Goal: Task Accomplishment & Management: Use online tool/utility

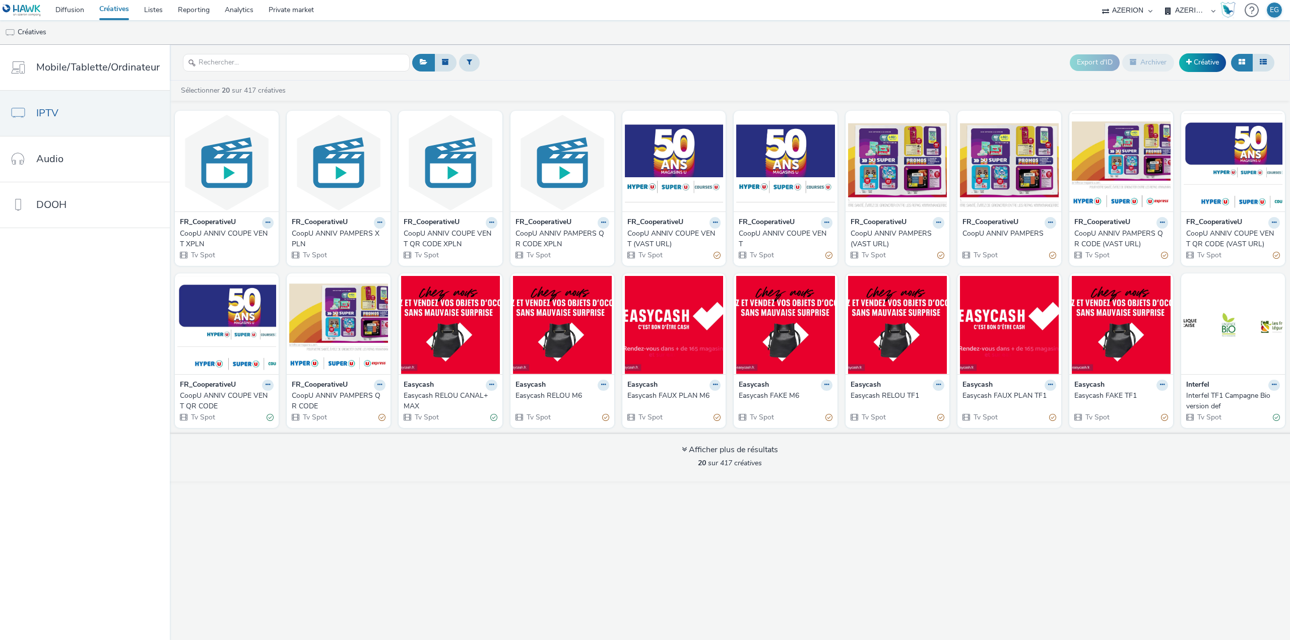
select select "79162ed7-0017-4339-93b0-3399b708648f"
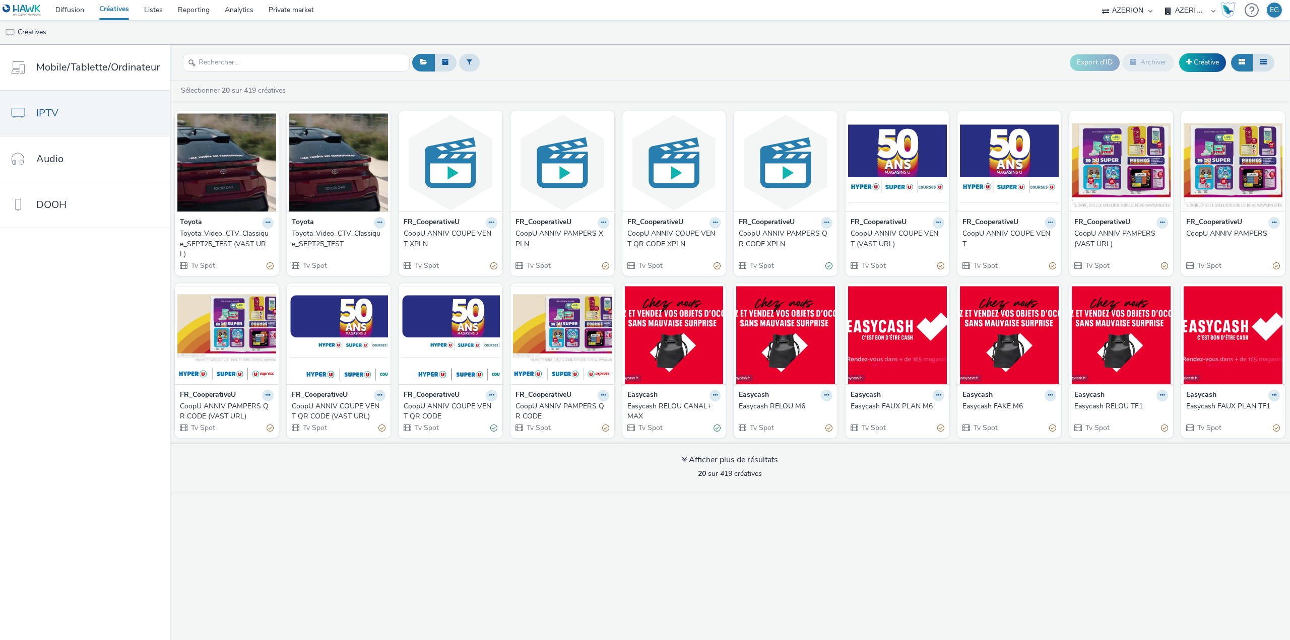
select select "79162ed7-0017-4339-93b0-3399b708648f"
click at [215, 243] on div "Toyota_Video_CTV_Classique_SEPT25_TEST (VAST URL)" at bounding box center [225, 244] width 90 height 31
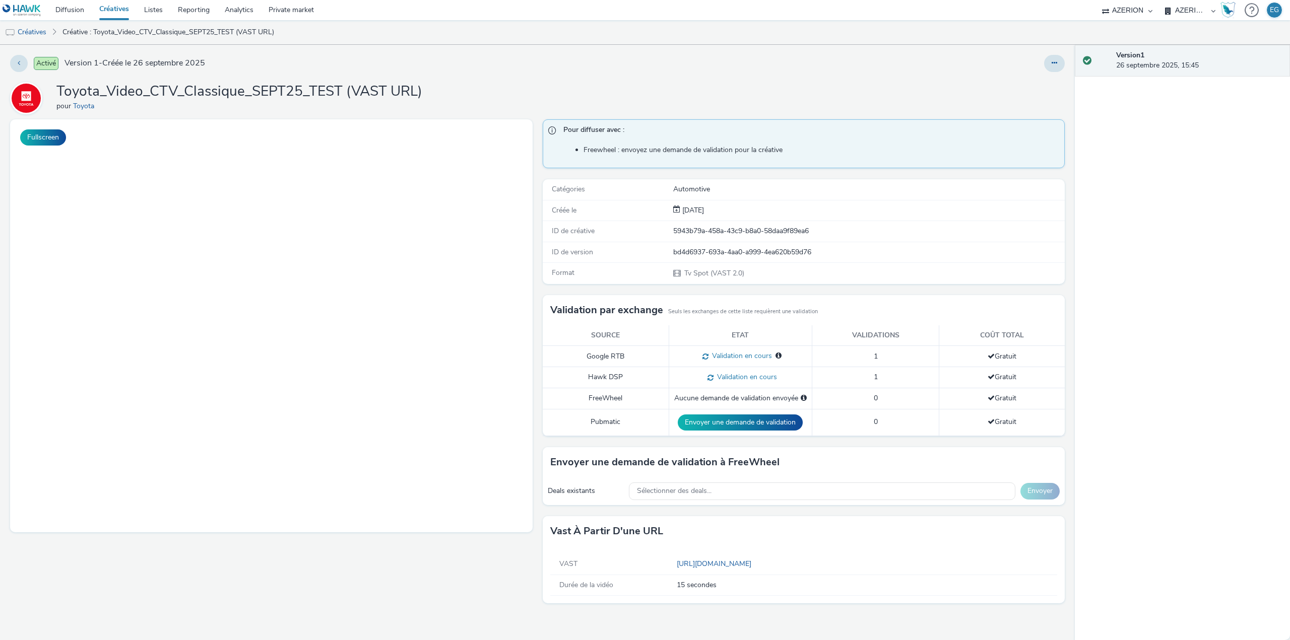
click at [119, 14] on link "Créatives" at bounding box center [114, 10] width 45 height 20
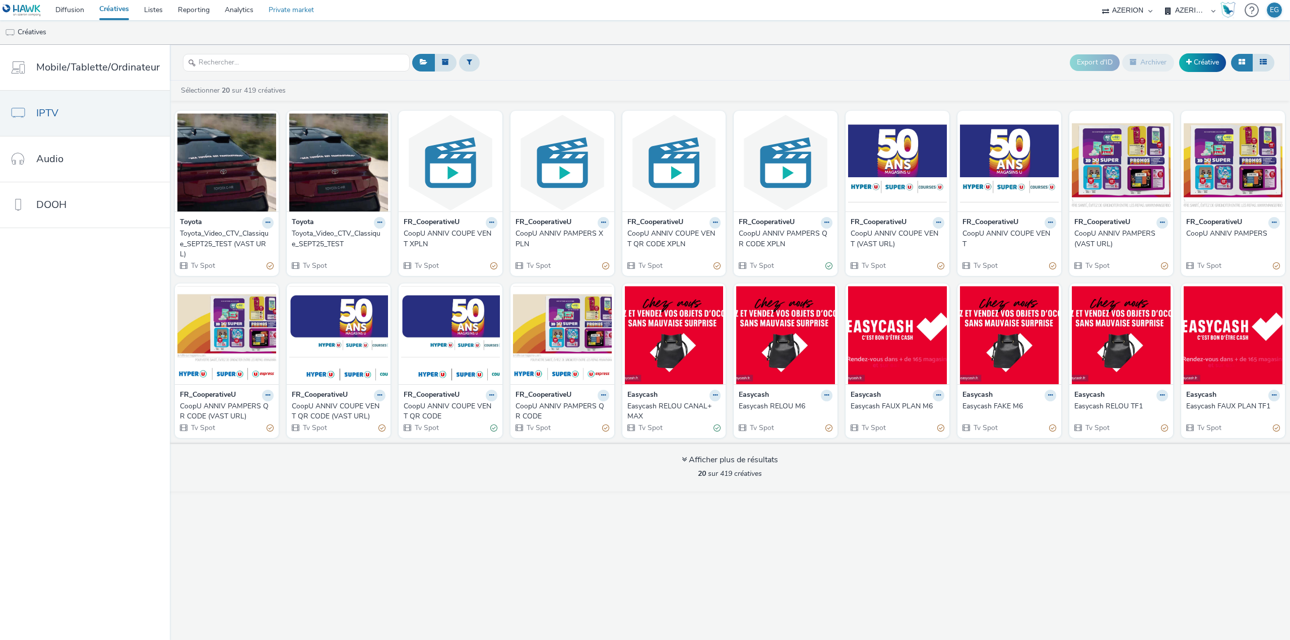
click at [300, 8] on link "Private market" at bounding box center [291, 10] width 60 height 20
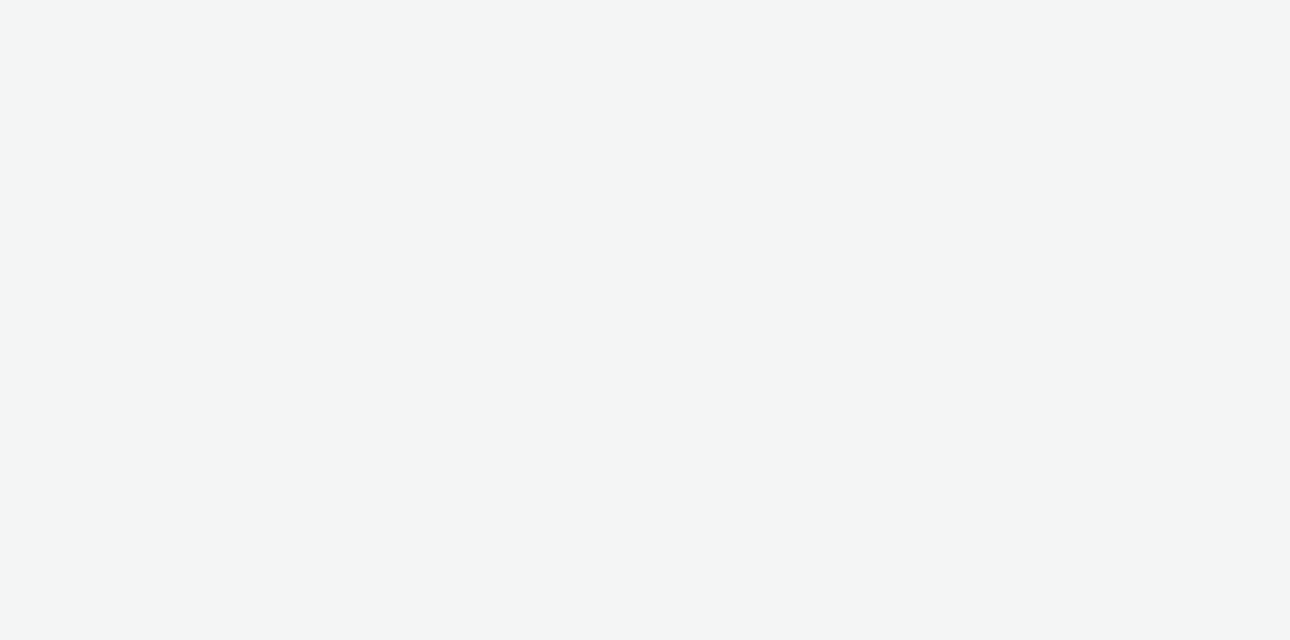
select select "79162ed7-0017-4339-93b0-3399b708648f"
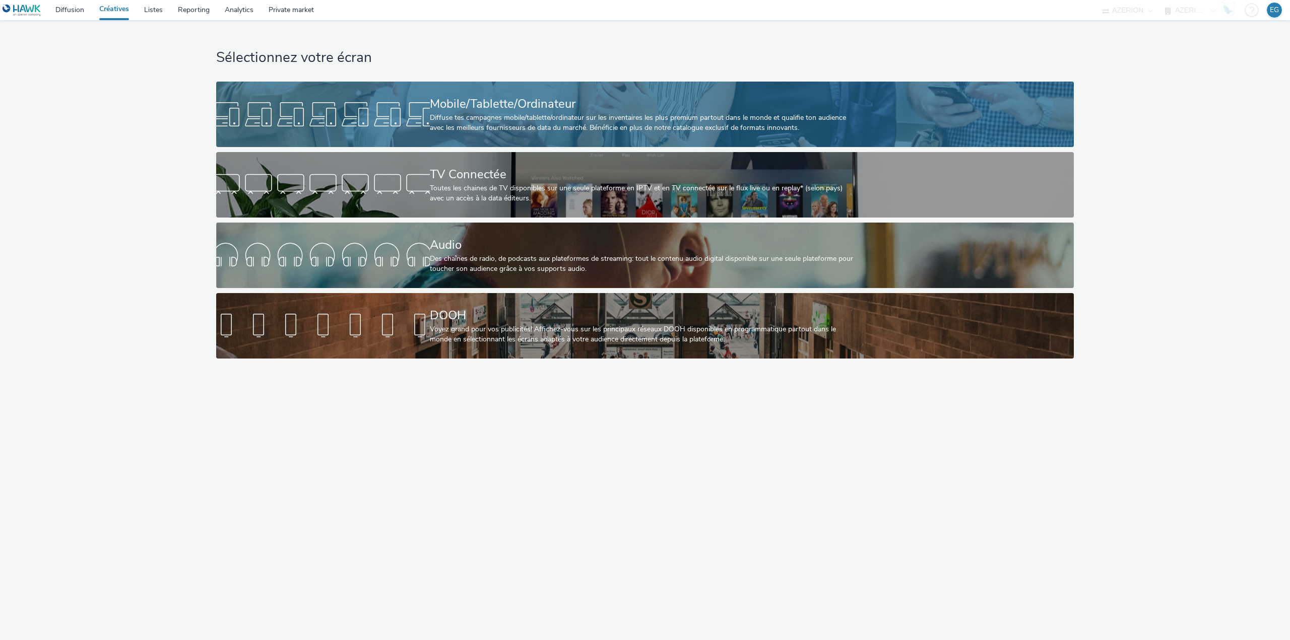
click at [465, 135] on div "Mobile/Tablette/Ordinateur Diffuse tes campagnes mobile/tablette/ordinateur sur…" at bounding box center [643, 114] width 427 height 65
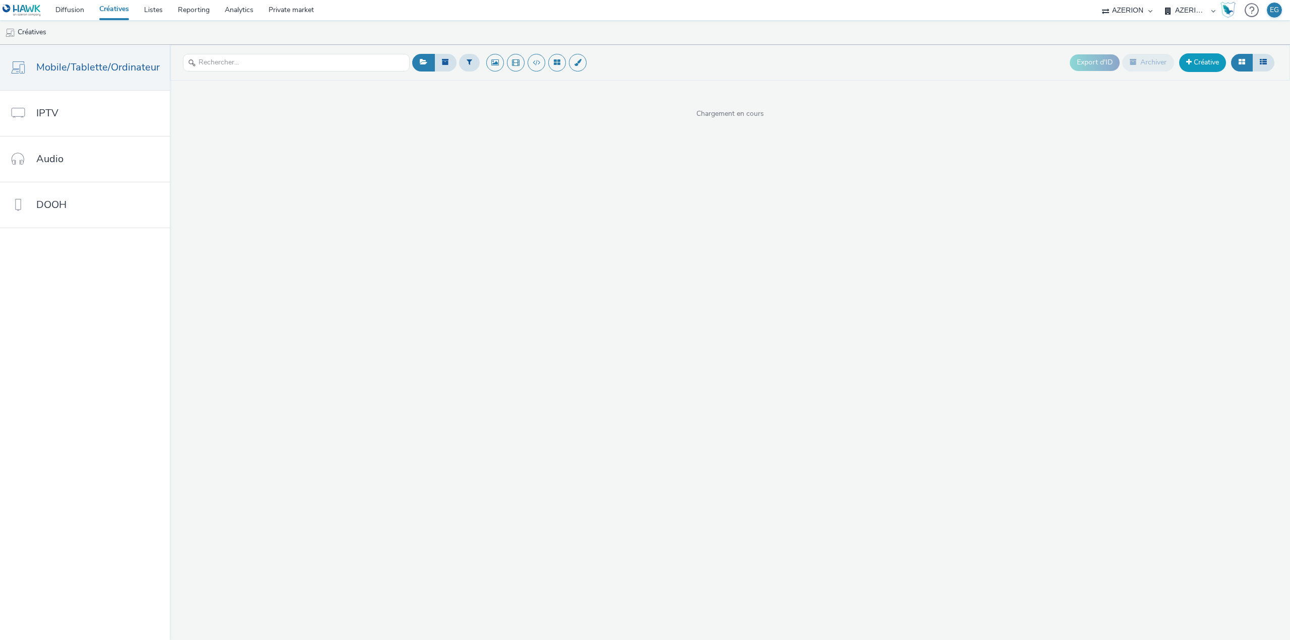
click at [1188, 65] on span at bounding box center [1189, 61] width 6 height 7
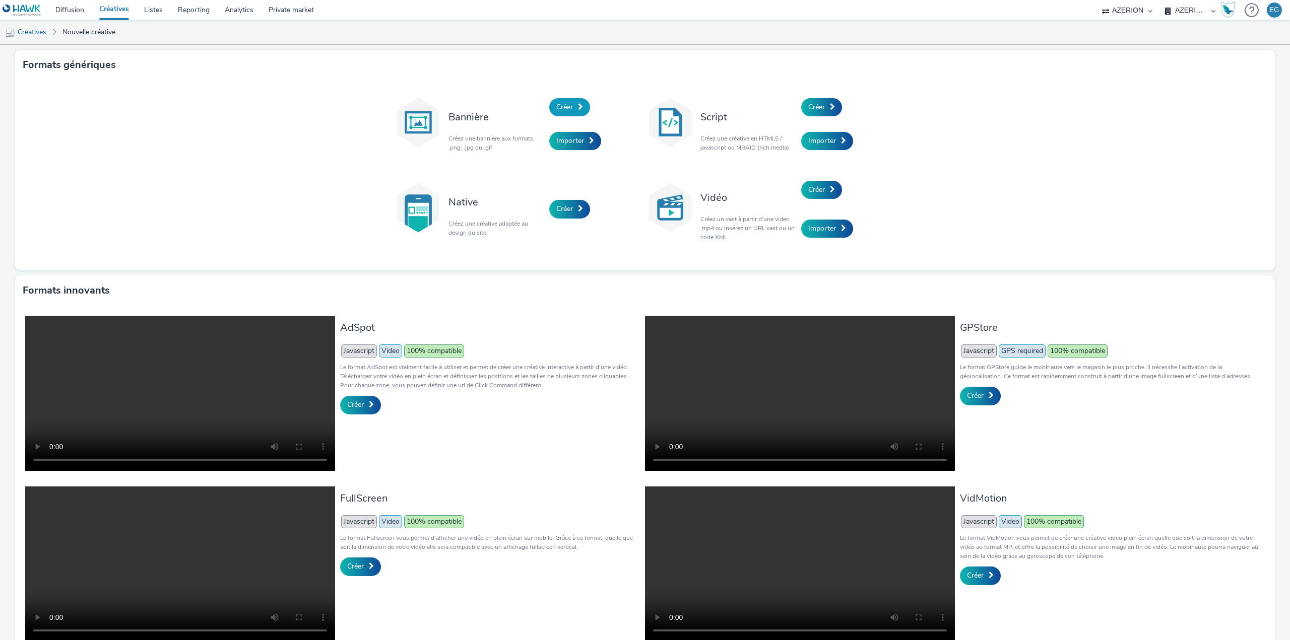
click at [558, 104] on span "Créer" at bounding box center [564, 107] width 17 height 10
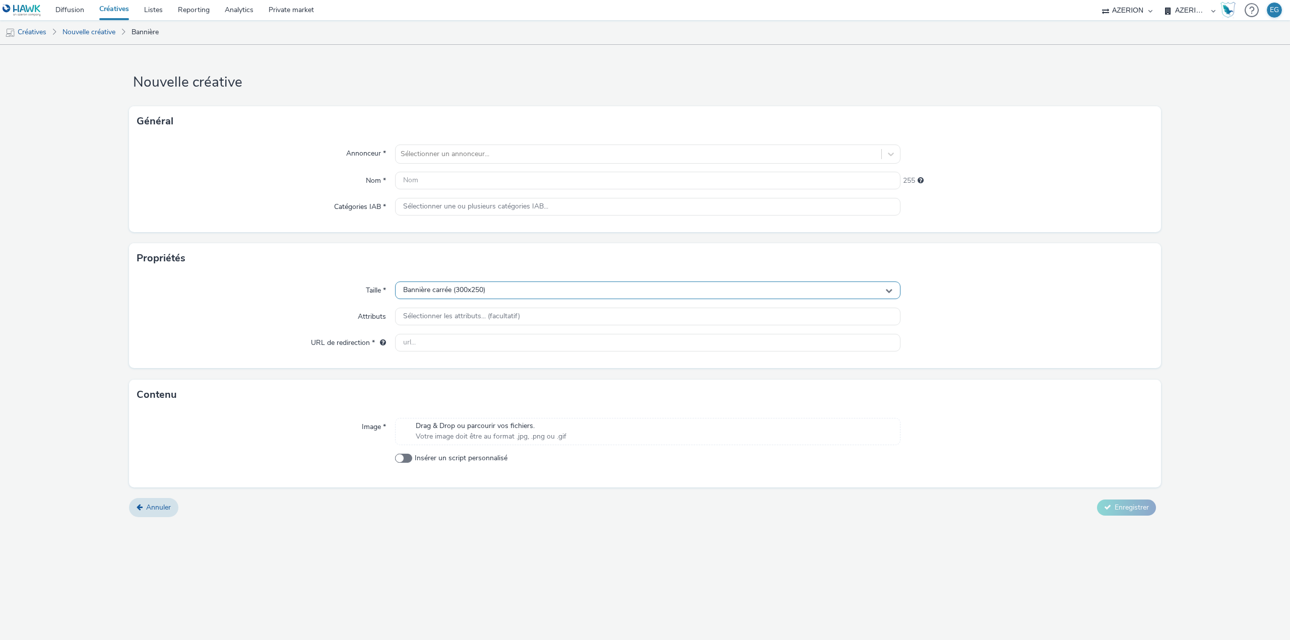
click at [436, 286] on span "Bannière carrée (300x250)" at bounding box center [444, 290] width 82 height 9
click at [441, 304] on input "text" at bounding box center [647, 312] width 504 height 18
type input "1080"
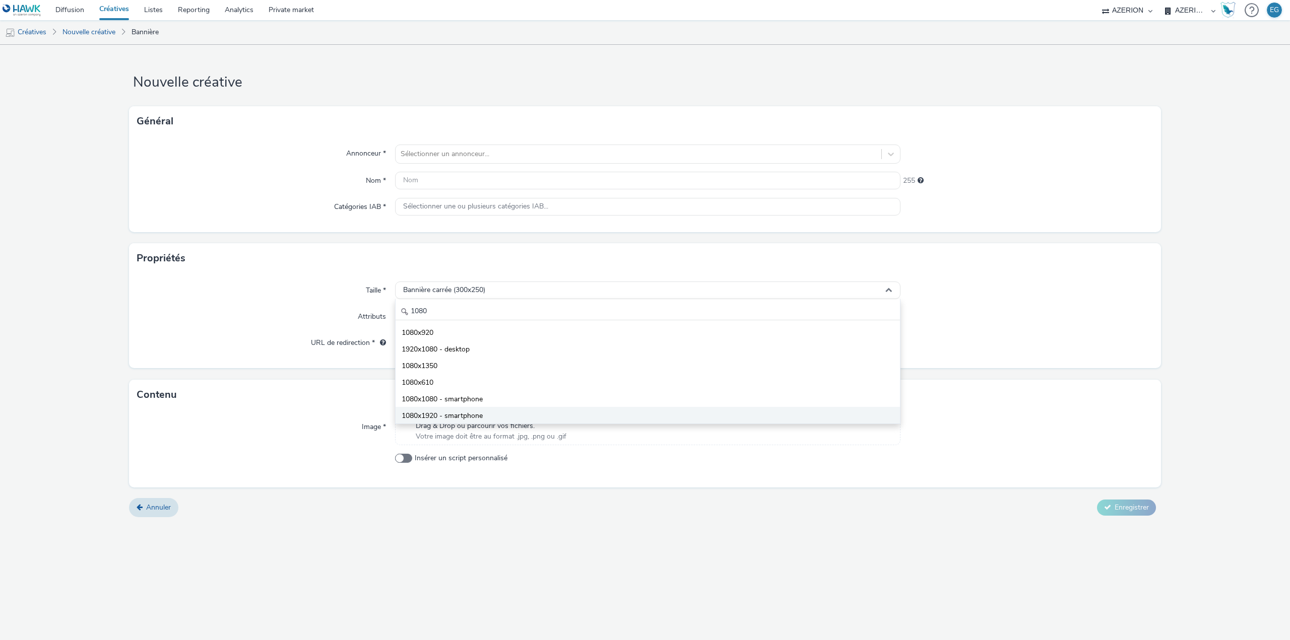
click at [445, 417] on span "1080x1920 - smartphone" at bounding box center [441, 416] width 81 height 10
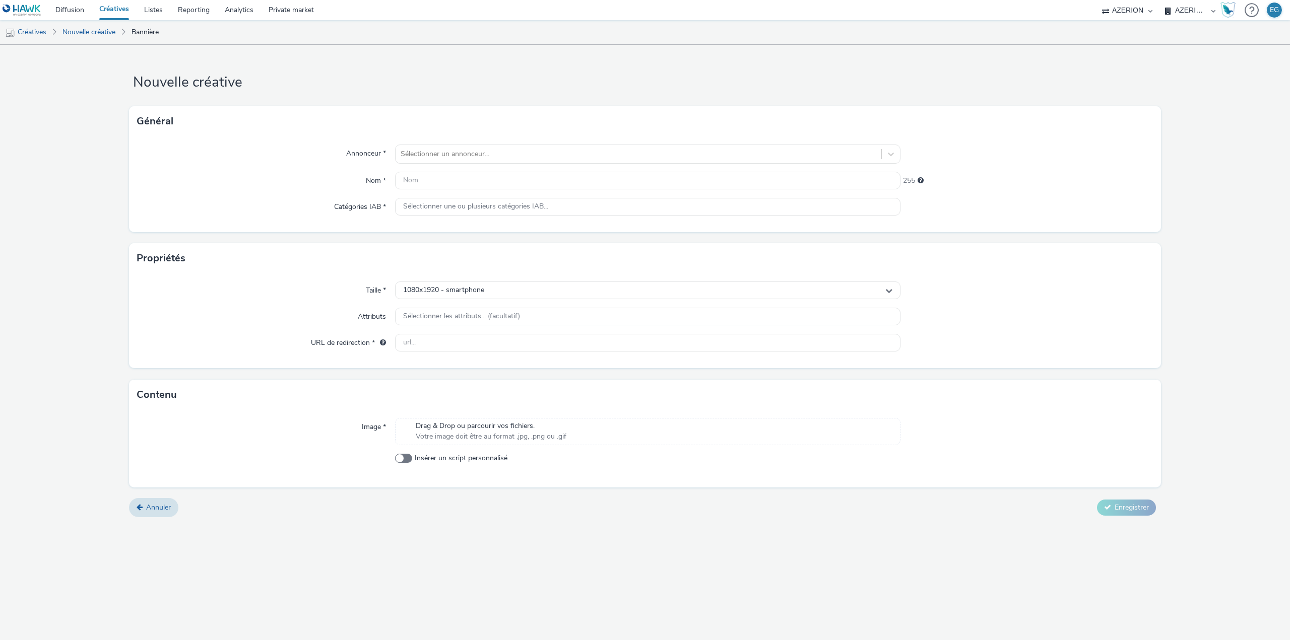
click at [382, 289] on label "Taille *" at bounding box center [376, 289] width 28 height 14
click at [122, 7] on link "Créatives" at bounding box center [114, 10] width 45 height 20
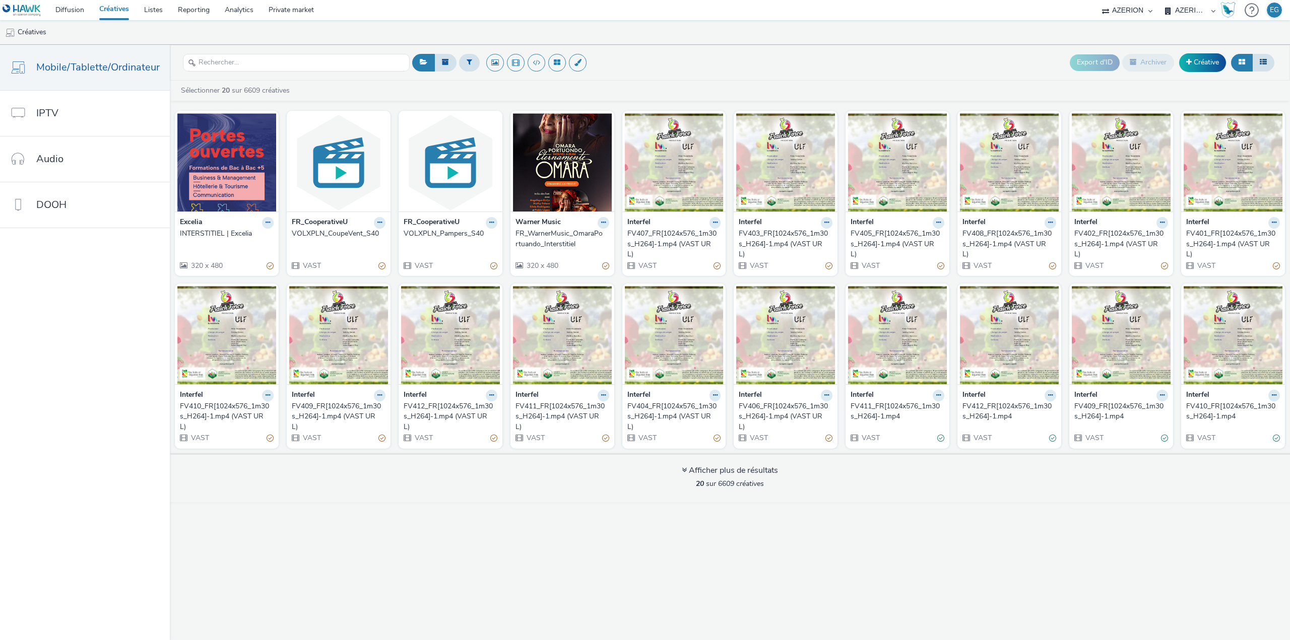
click at [323, 234] on div "VOLXPLN_CoupeVent_S40" at bounding box center [337, 234] width 90 height 10
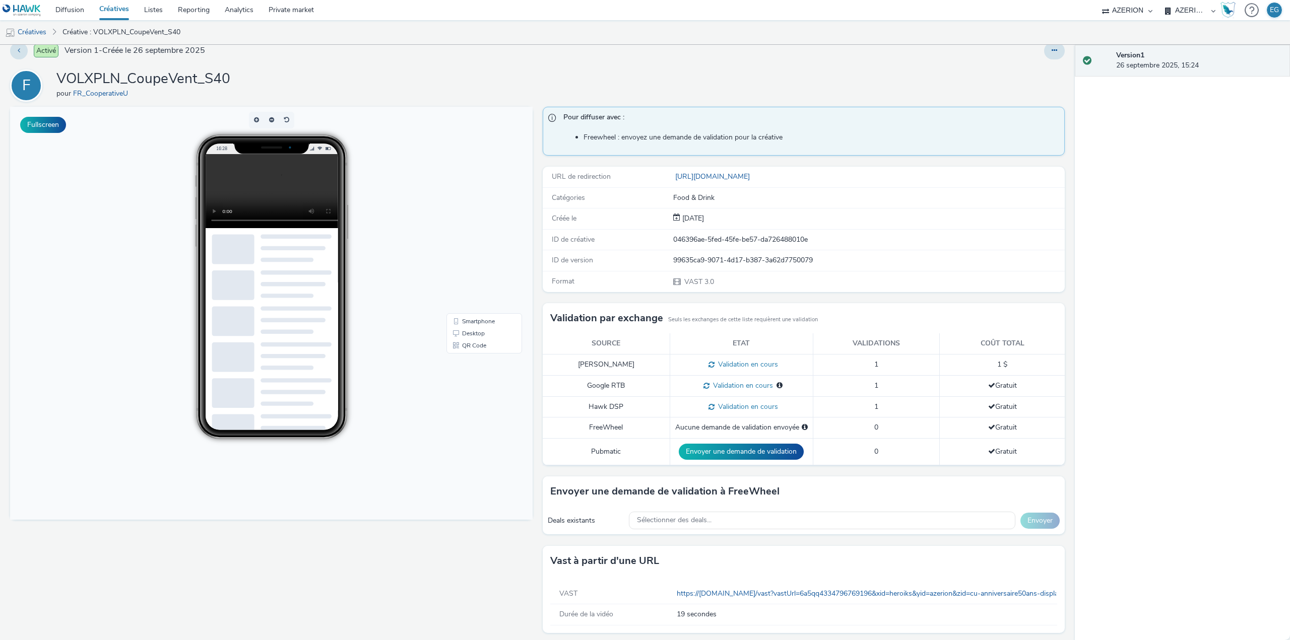
scroll to position [17, 0]
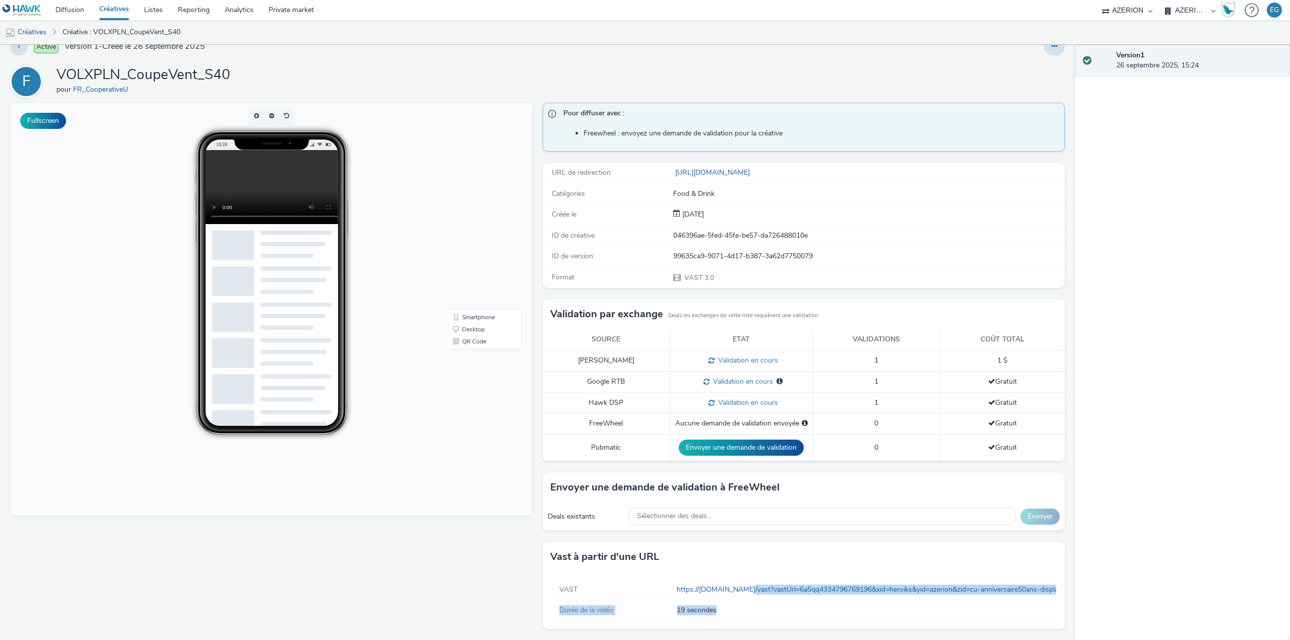
drag, startPoint x: 734, startPoint y: 597, endPoint x: 795, endPoint y: 603, distance: 61.3
click at [795, 603] on div "VAST https://vast.xpln.tech/vast?vastUrl=6a5qq4334796769196&xid=heroiks&yid=aze…" at bounding box center [804, 600] width 522 height 57
click at [773, 551] on div "Vast à partir d'une URL" at bounding box center [804, 557] width 522 height 30
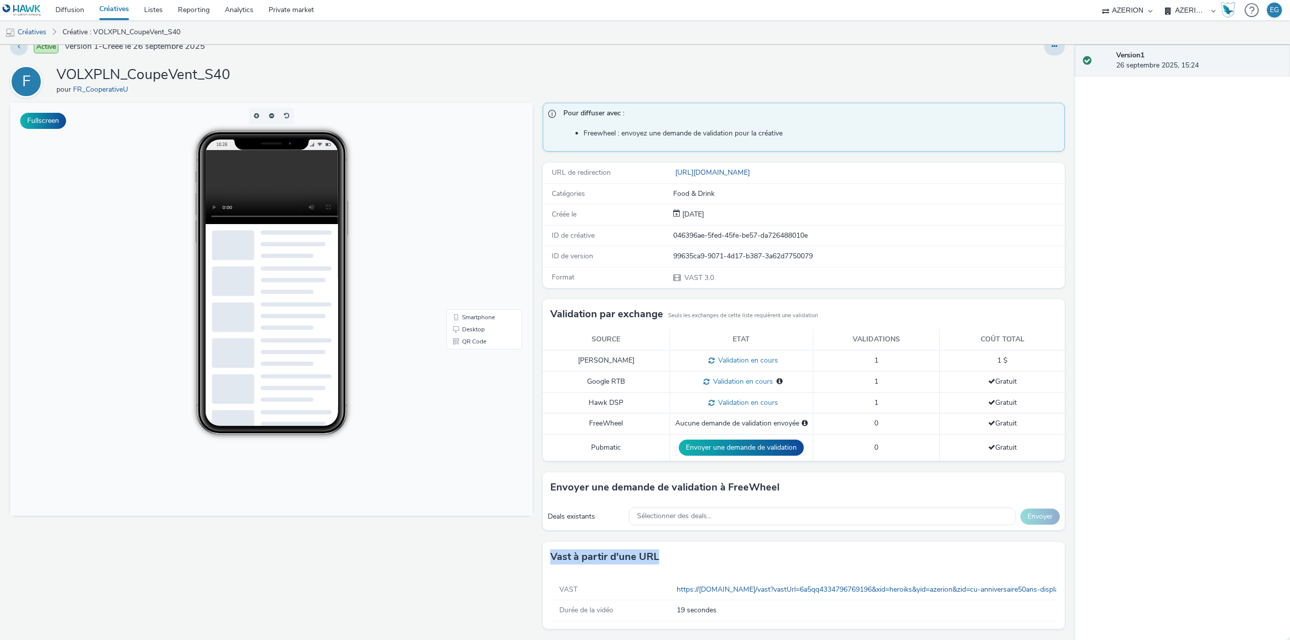
drag, startPoint x: 604, startPoint y: 557, endPoint x: 542, endPoint y: 562, distance: 62.7
click at [543, 562] on div "Vast à partir d'une URL" at bounding box center [804, 557] width 522 height 30
click at [550, 557] on h3 "Vast à partir d'une URL" at bounding box center [604, 557] width 109 height 15
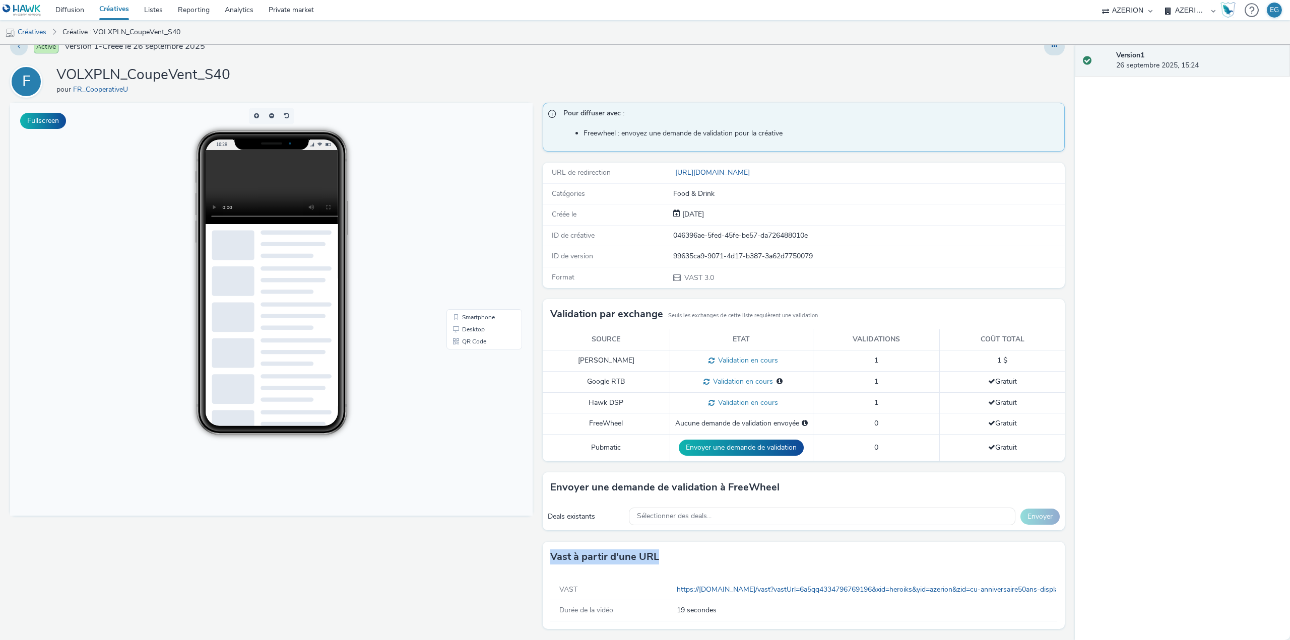
click at [610, 557] on h3 "Vast à partir d'une URL" at bounding box center [604, 557] width 109 height 15
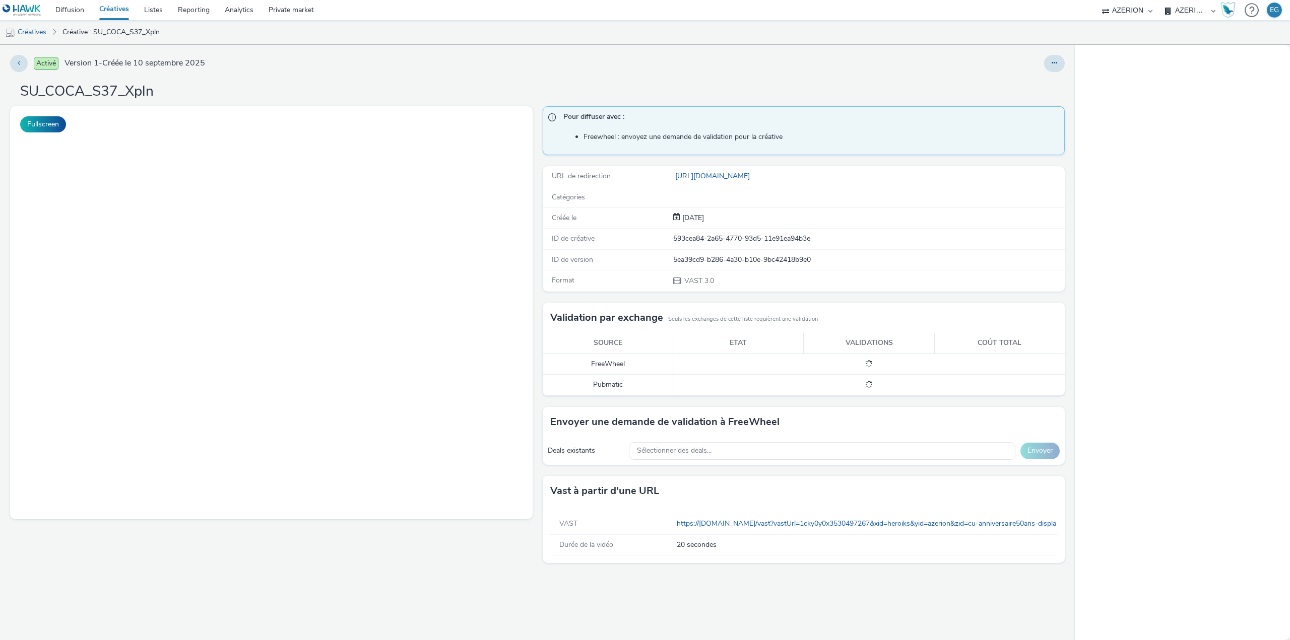
select select "79162ed7-0017-4339-93b0-3399b708648f"
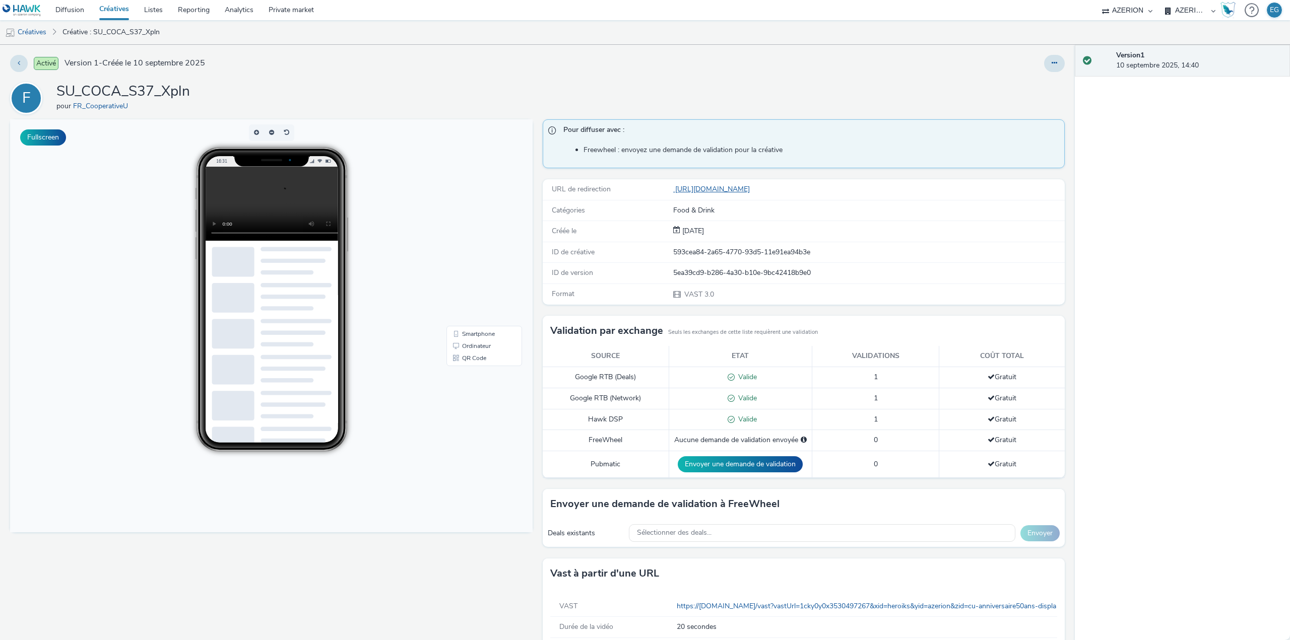
drag, startPoint x: 806, startPoint y: 188, endPoint x: 671, endPoint y: 192, distance: 134.5
click at [673, 192] on div "https://www.magasins-u.com" at bounding box center [868, 189] width 391 height 10
click at [656, 209] on div "Catégories" at bounding box center [608, 211] width 129 height 10
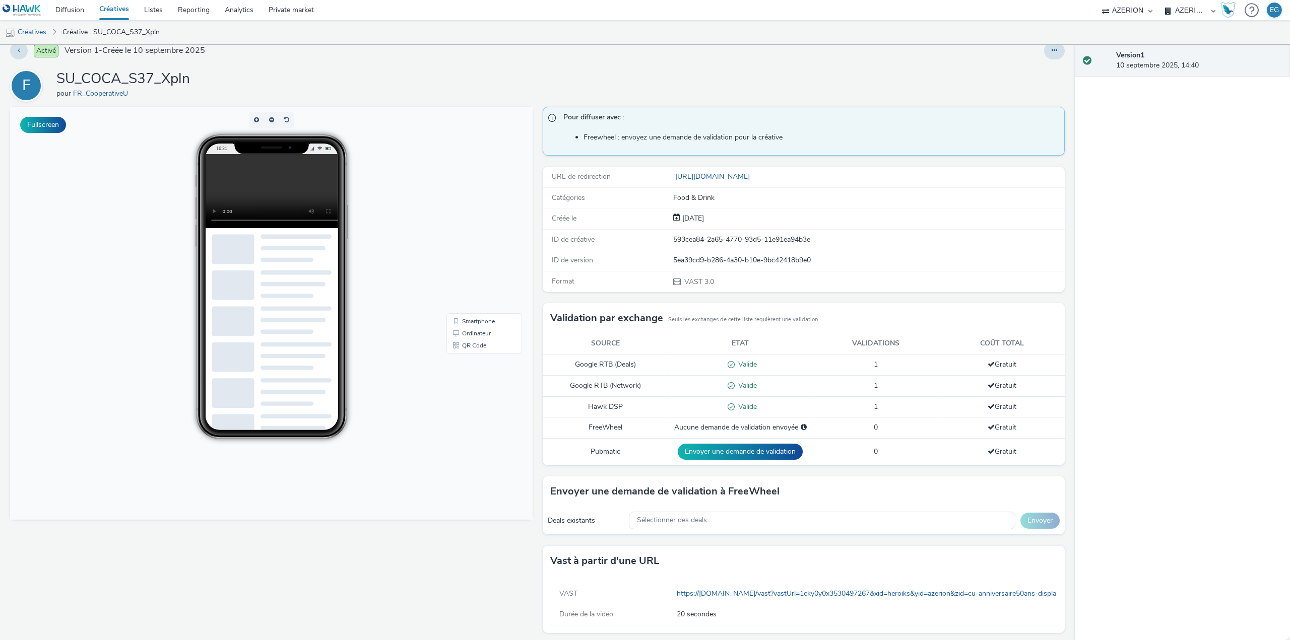
scroll to position [17, 0]
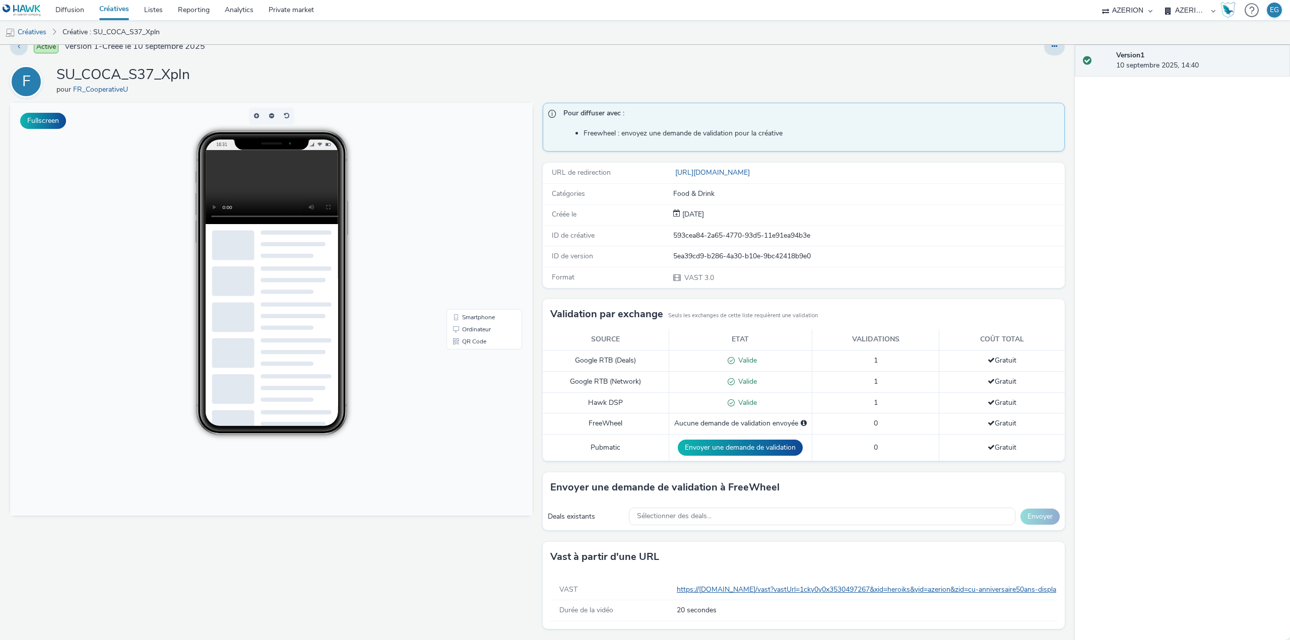
drag, startPoint x: 200, startPoint y: 79, endPoint x: 111, endPoint y: 72, distance: 89.4
click at [111, 72] on div "F SU_COCA_S37_Xpln pour FR_CooperativeU" at bounding box center [537, 81] width 1054 height 32
click at [111, 72] on h1 "SU_COCA_S37_Xpln" at bounding box center [122, 74] width 133 height 19
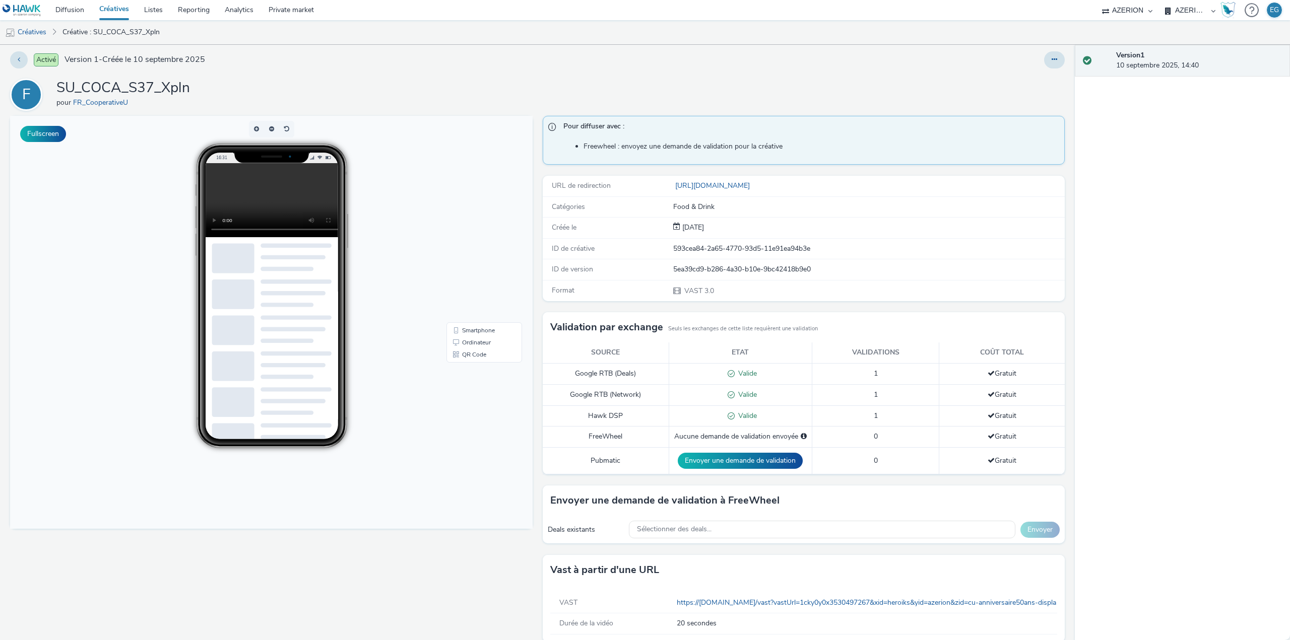
scroll to position [0, 0]
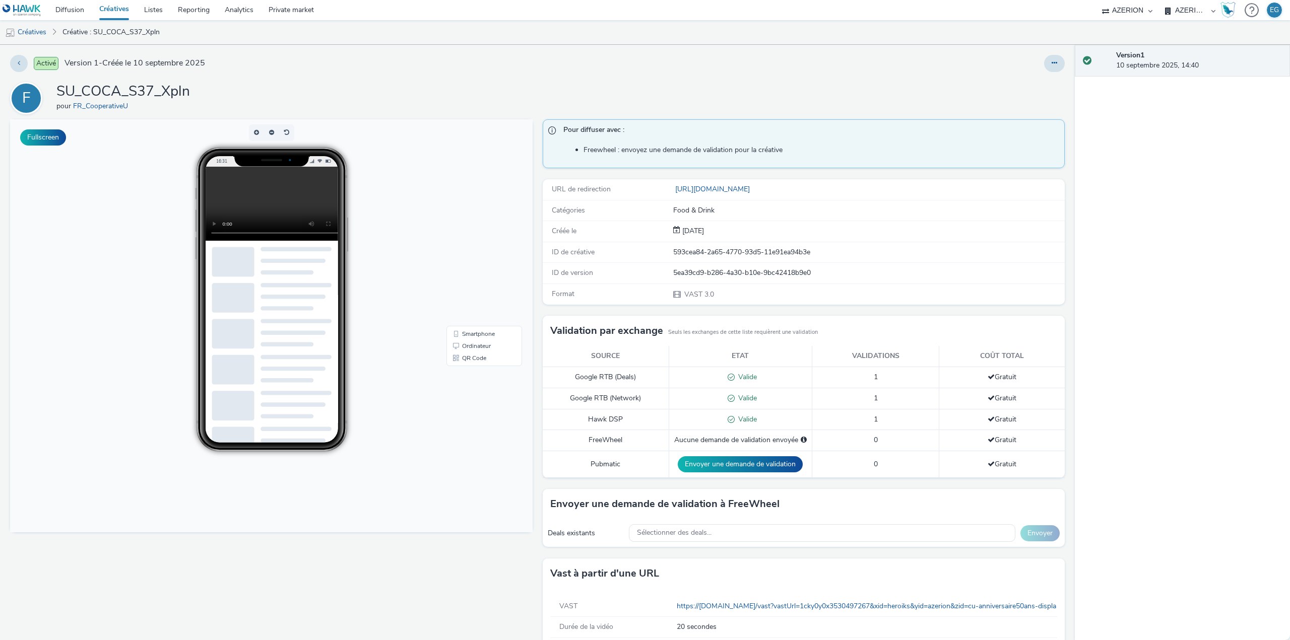
click at [122, 10] on link "Créatives" at bounding box center [114, 10] width 45 height 20
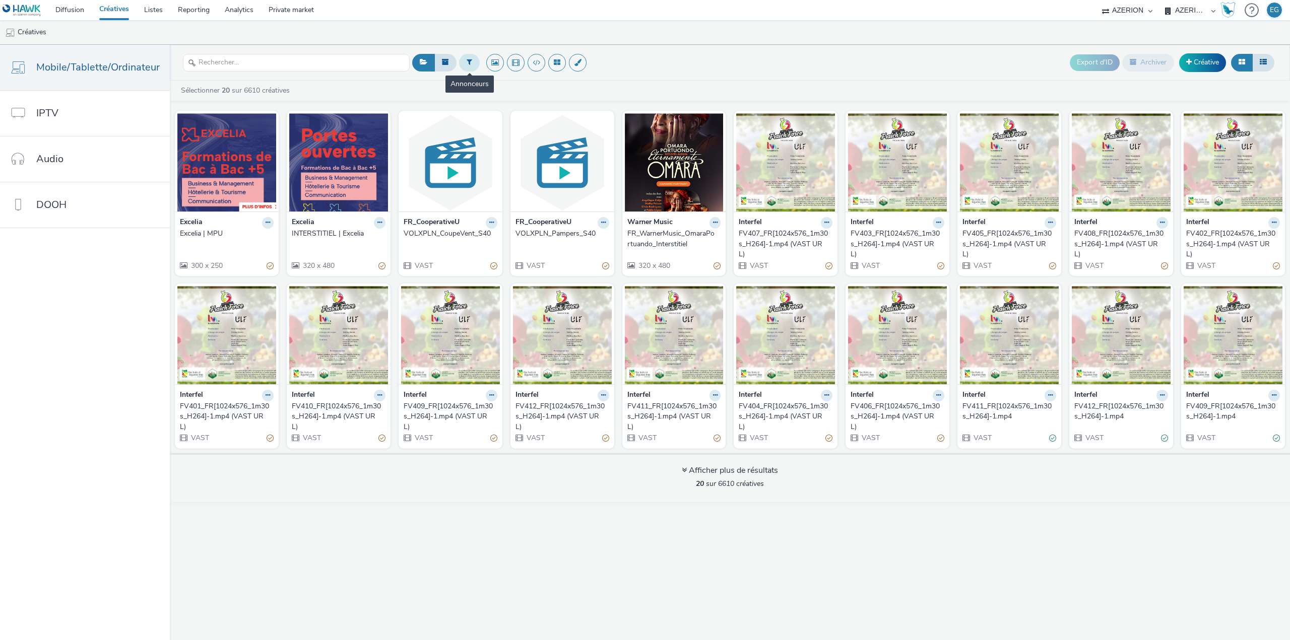
click at [467, 59] on icon at bounding box center [469, 61] width 6 height 7
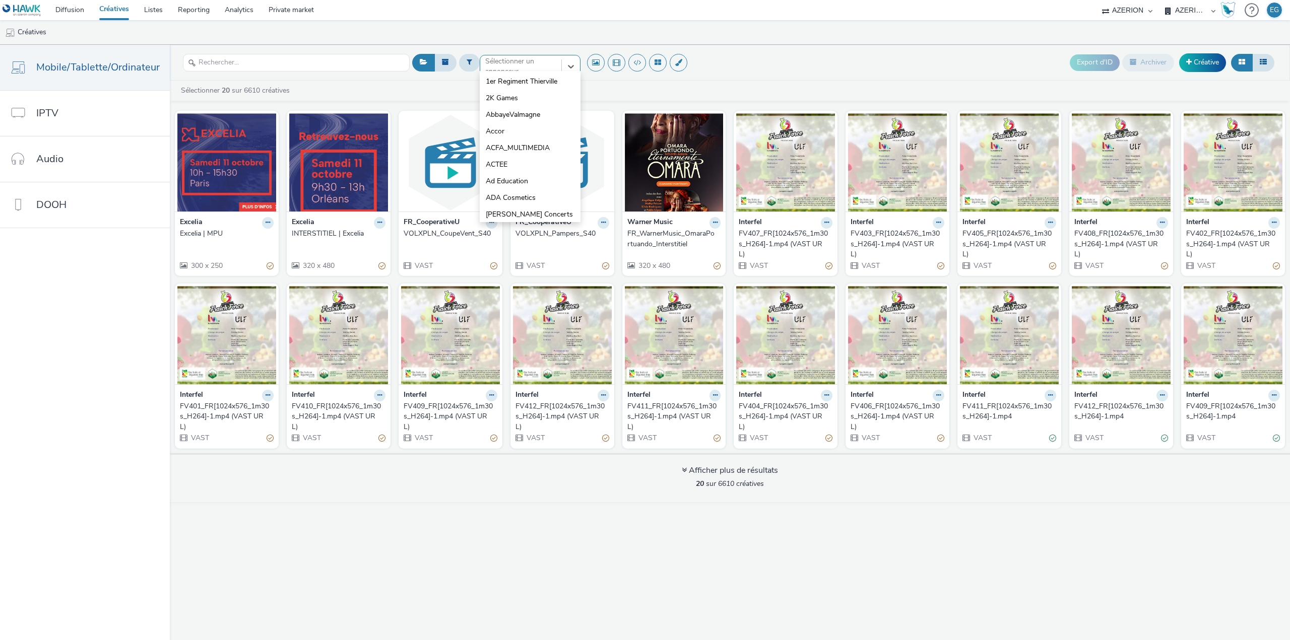
click at [521, 68] on div at bounding box center [520, 66] width 71 height 12
type input "coop"
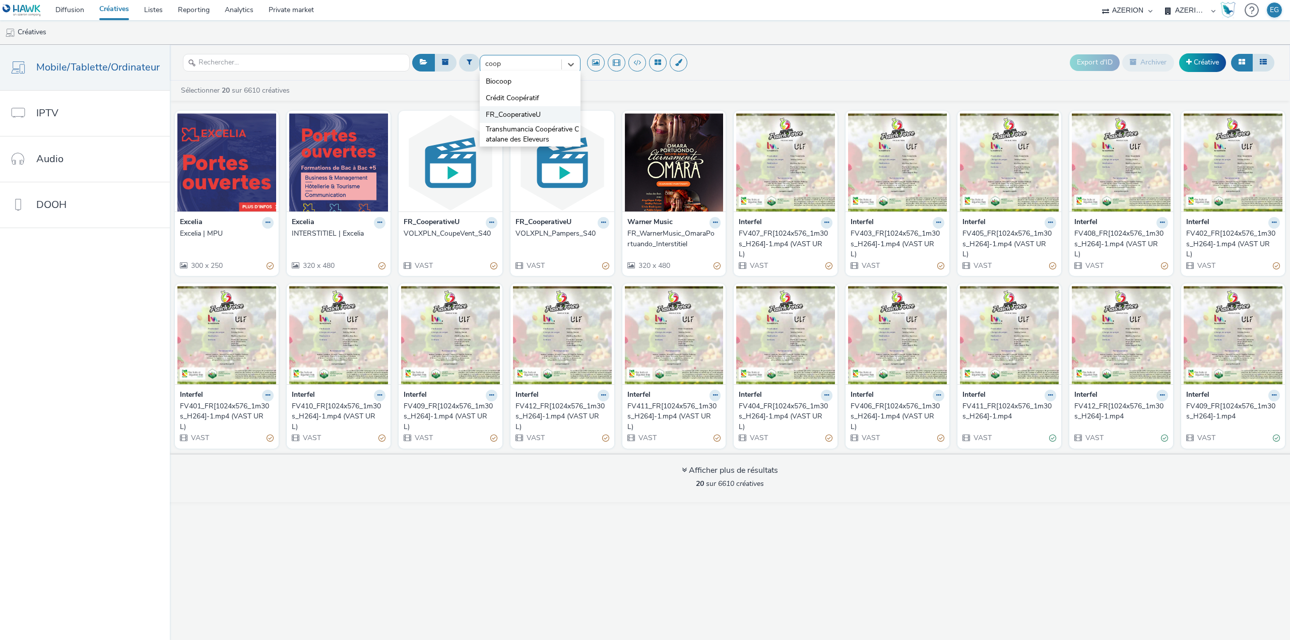
click at [526, 113] on span "FR_CooperativeU" at bounding box center [513, 115] width 55 height 10
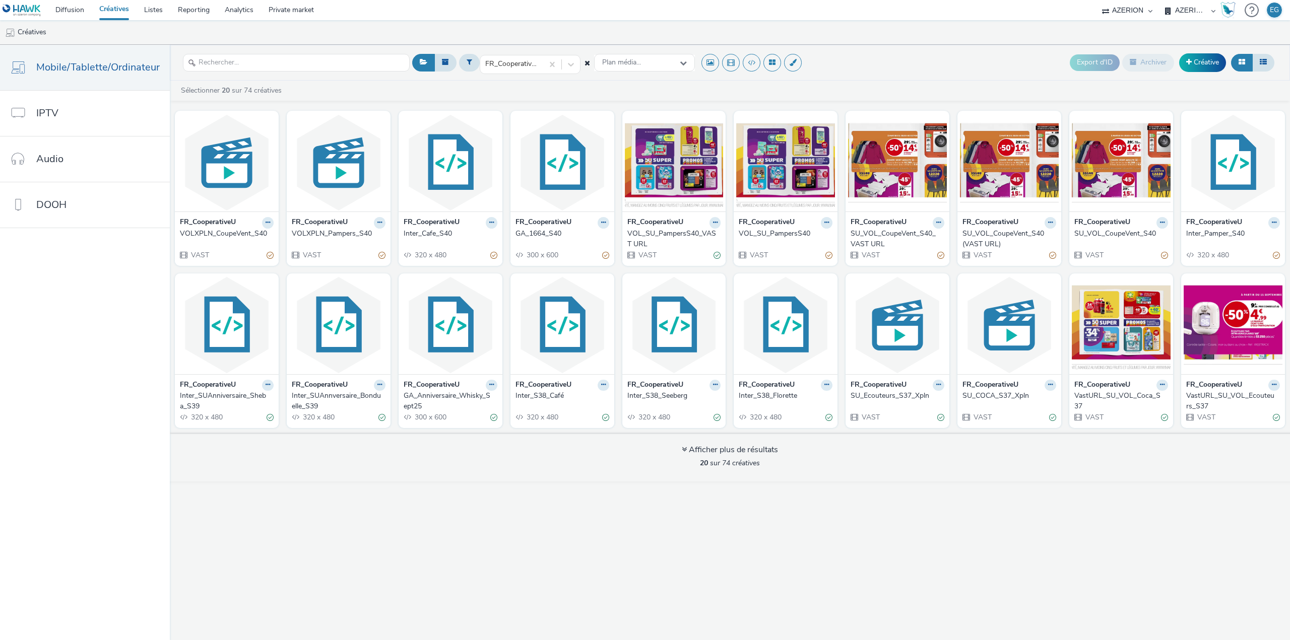
click at [472, 544] on div "FR_CooperativeU Plan média... Export d'ID Archiver Créative Sélectionner 20 sur…" at bounding box center [730, 342] width 1120 height 595
click at [391, 537] on div "FR_CooperativeU Plan média... Export d'ID Archiver Créative Sélectionner 20 sur…" at bounding box center [730, 342] width 1120 height 595
drag, startPoint x: 391, startPoint y: 537, endPoint x: 151, endPoint y: 542, distance: 240.3
click at [287, 560] on div "FR_CooperativeU Plan média... Export d'ID Archiver Créative Sélectionner 20 sur…" at bounding box center [730, 342] width 1120 height 595
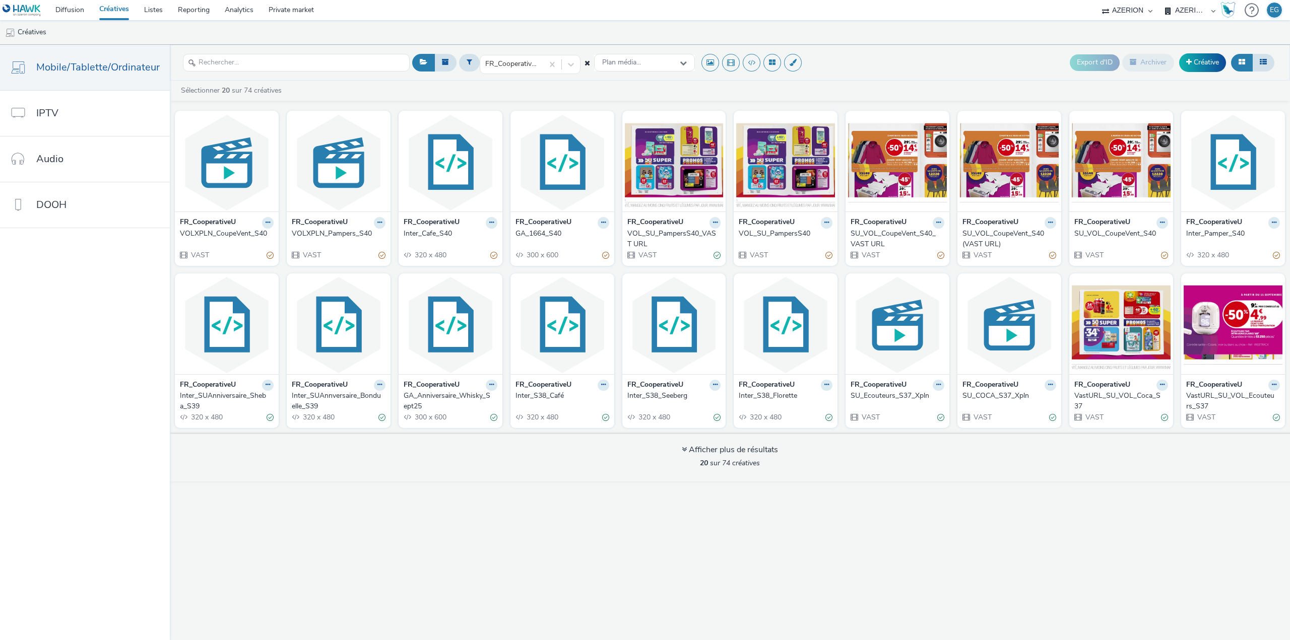
click at [127, 13] on link "Créatives" at bounding box center [114, 10] width 45 height 20
click at [584, 63] on icon at bounding box center [587, 62] width 6 height 7
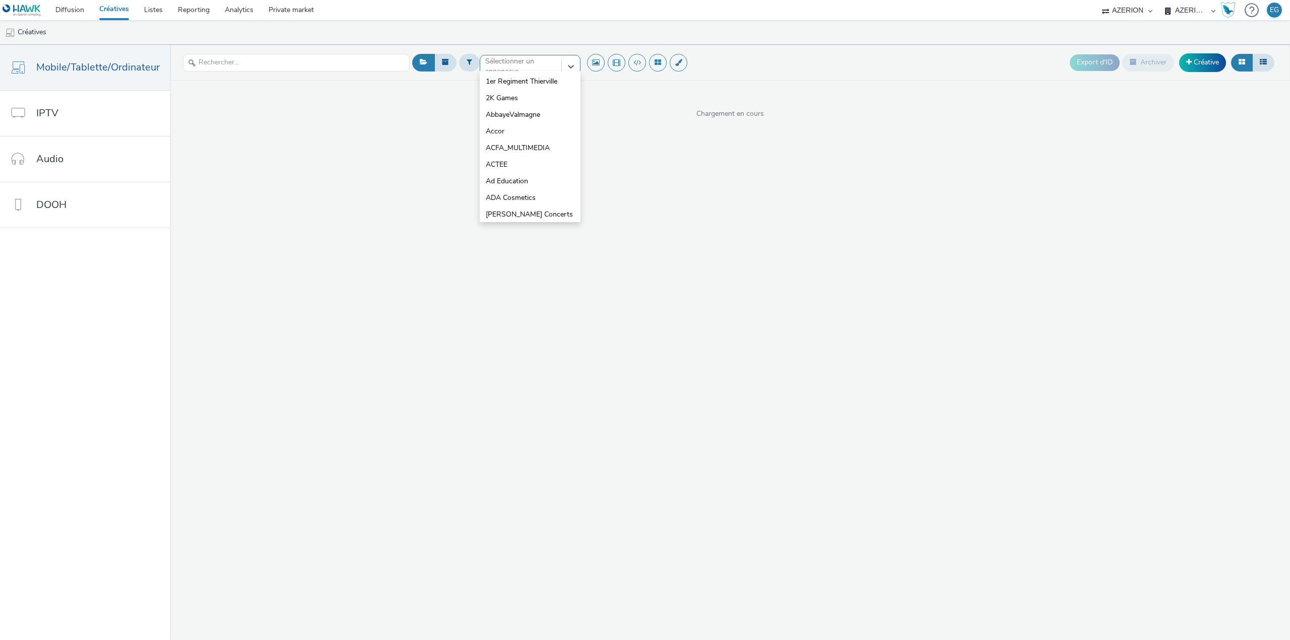
click at [537, 71] on div "option 1er Regiment Thierville focused, 1 of 10. 10 results available. Use Up a…" at bounding box center [530, 63] width 101 height 16
type input "interf"
click at [533, 80] on li "Interfel" at bounding box center [530, 81] width 101 height 17
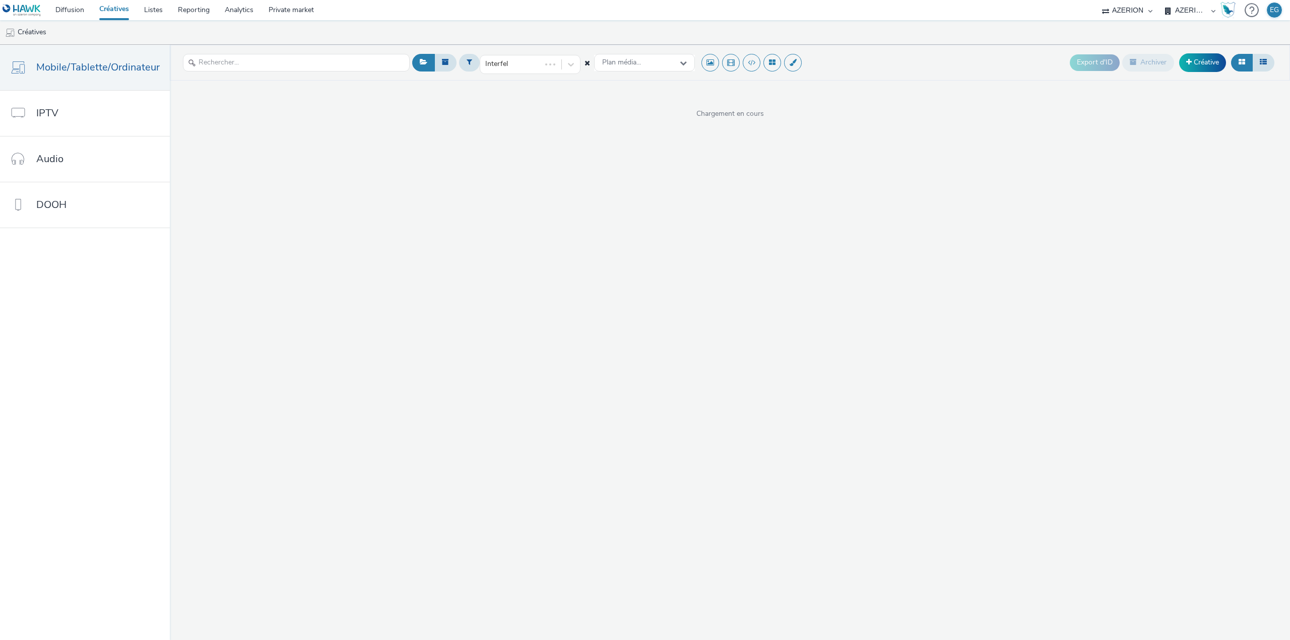
click at [576, 34] on ul "Créatives" at bounding box center [645, 32] width 1290 height 24
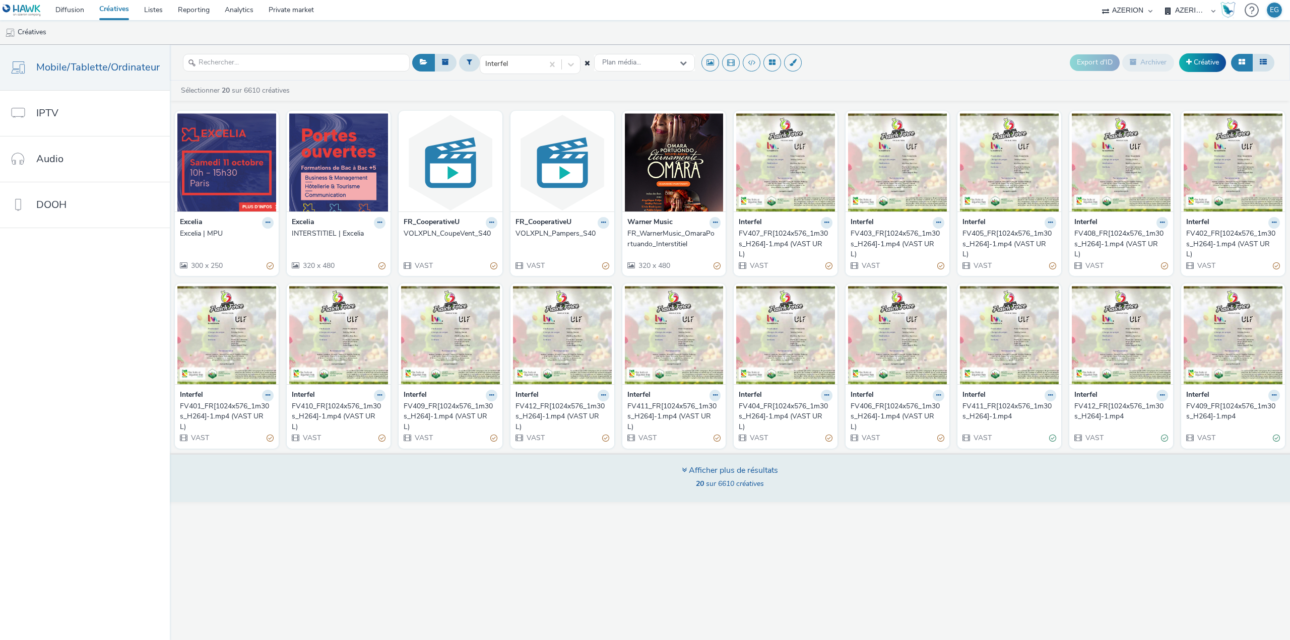
click at [723, 487] on span "20 sur 6610 créatives" at bounding box center [730, 484] width 68 height 10
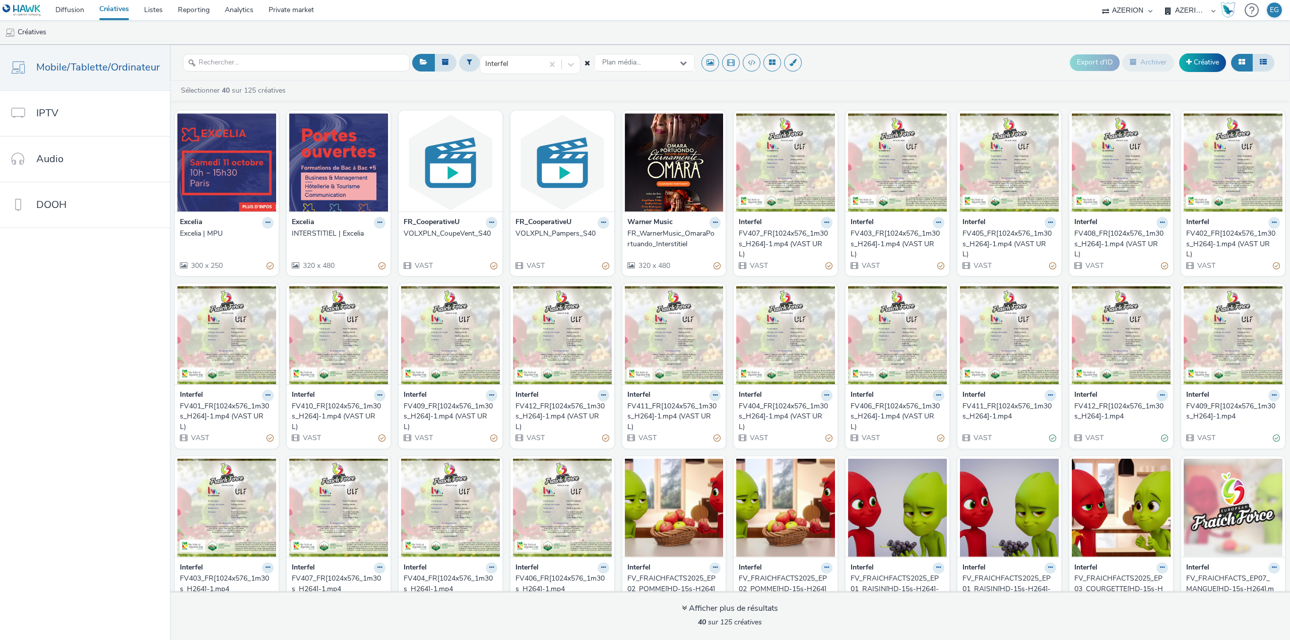
scroll to position [207, 0]
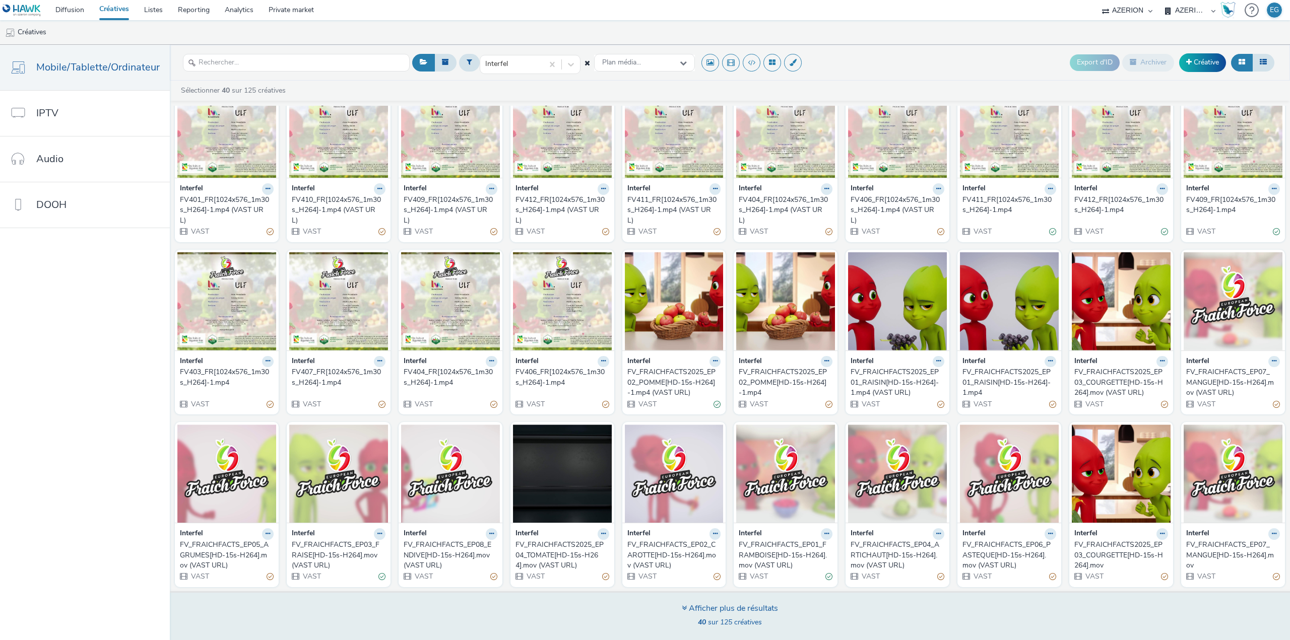
click at [750, 638] on div "Afficher plus de résultats 40 sur 125 créatives" at bounding box center [729, 615] width 1127 height 49
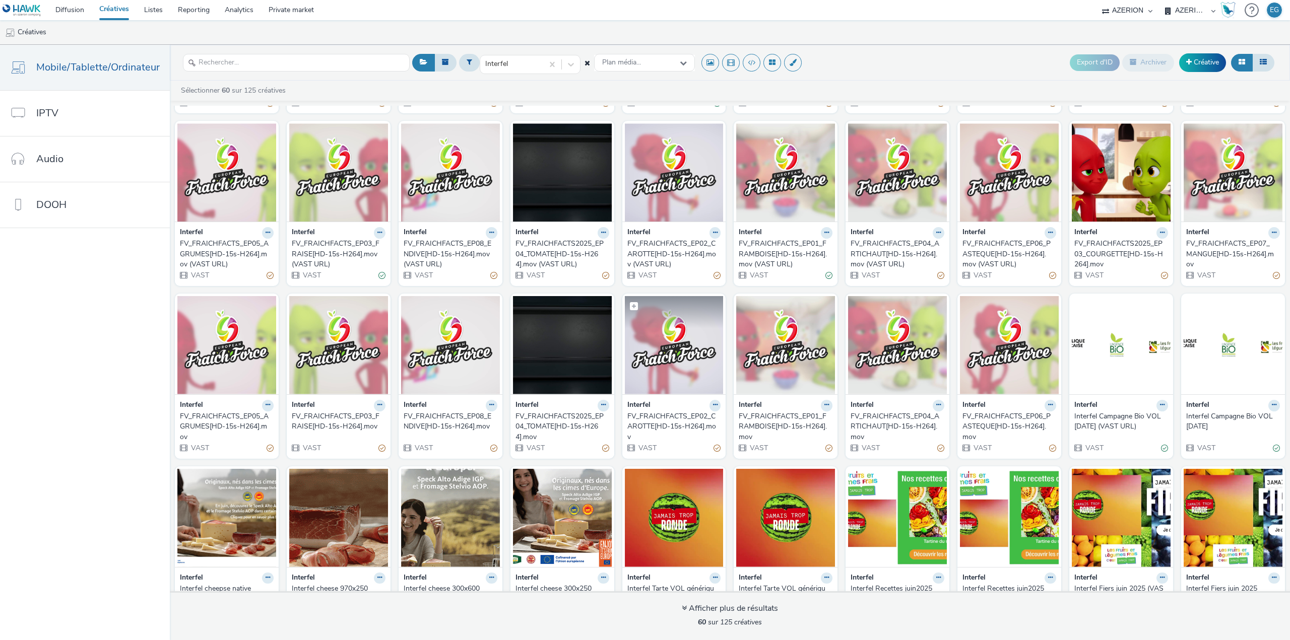
scroll to position [491, 0]
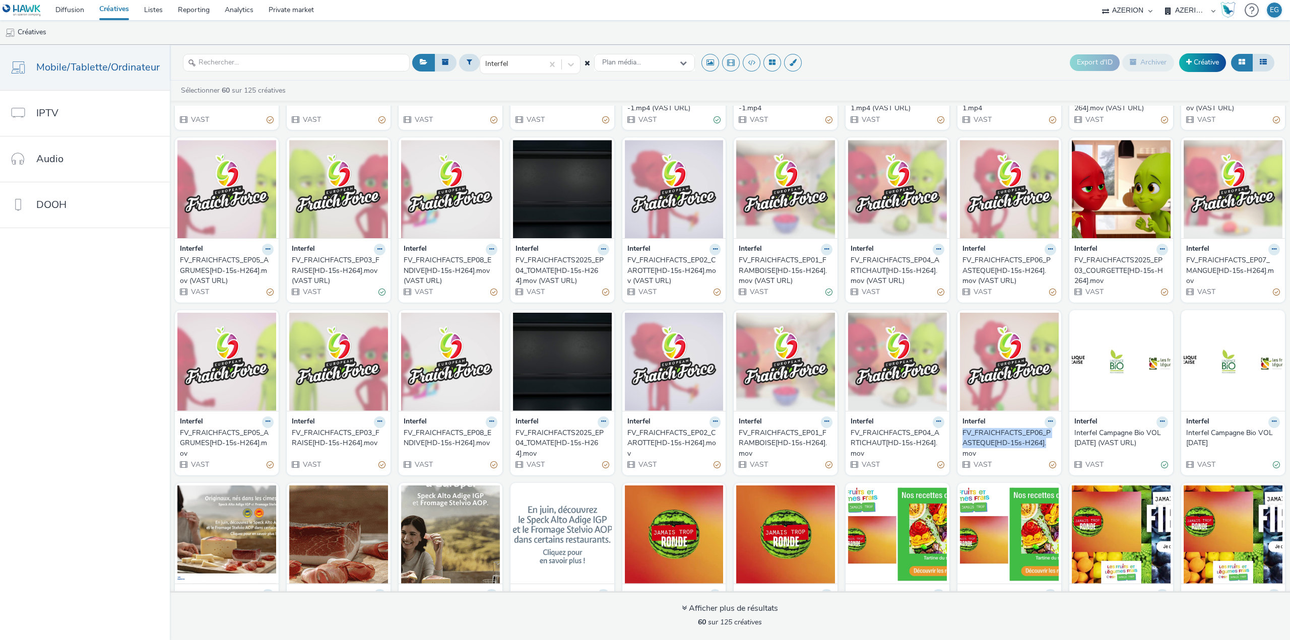
drag, startPoint x: 954, startPoint y: 429, endPoint x: 1045, endPoint y: 446, distance: 92.8
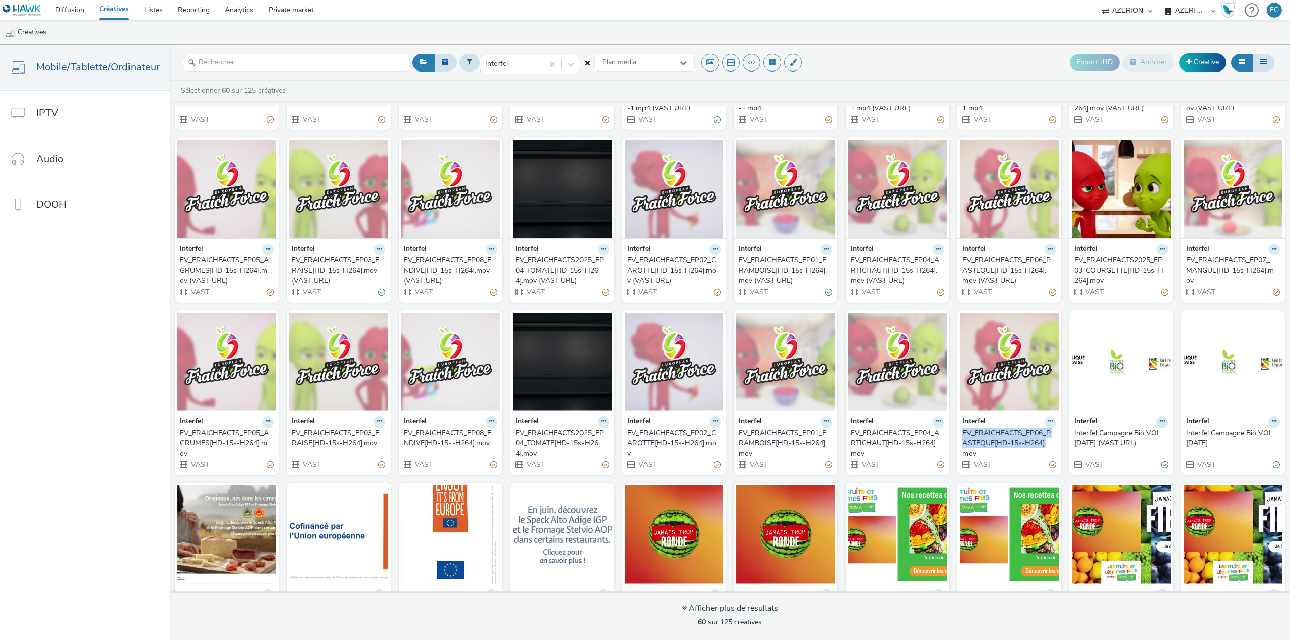
click at [1045, 446] on div "Interfel FV_FRAICHFACTS_EP06_PASTEQUE[HD-15s-H264].mov VAST" at bounding box center [1009, 443] width 104 height 64
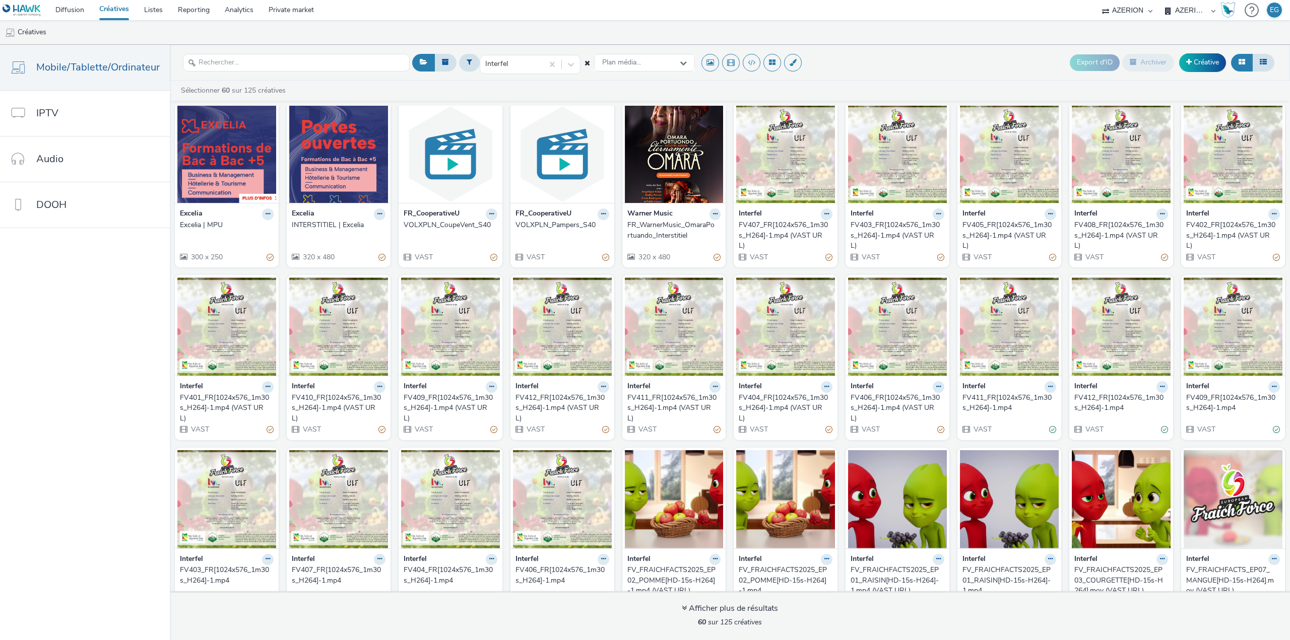
scroll to position [0, 0]
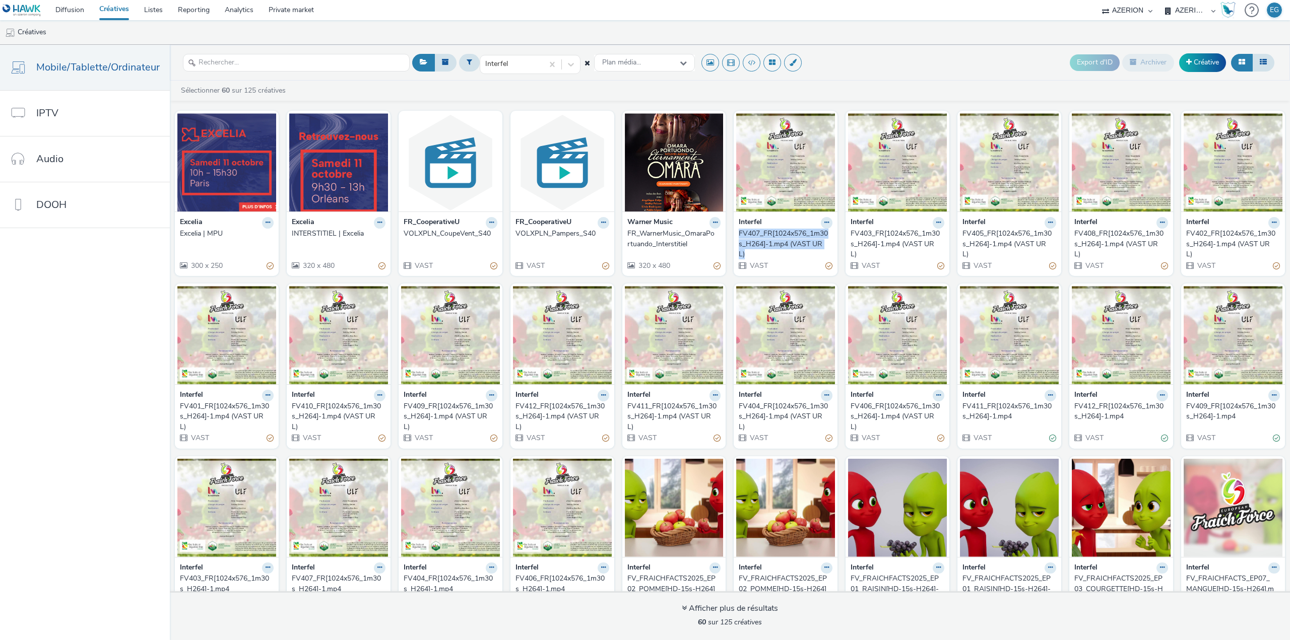
drag, startPoint x: 733, startPoint y: 232, endPoint x: 806, endPoint y: 252, distance: 75.6
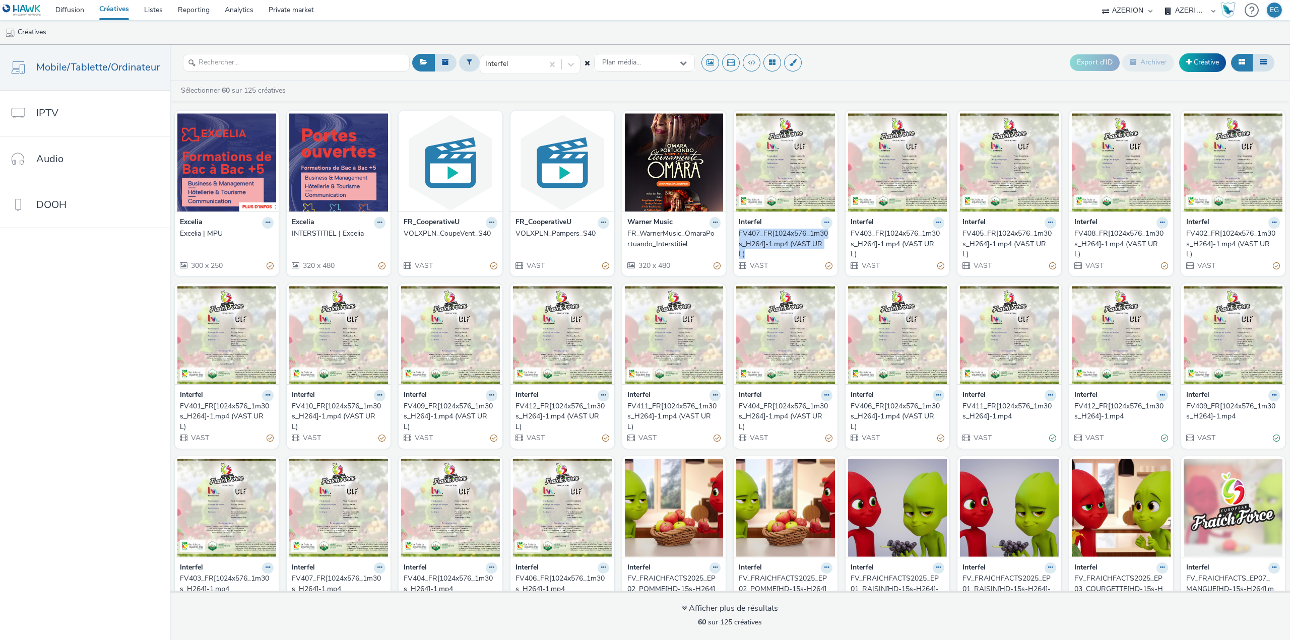
click at [806, 252] on div "Interfel FV407_FR[1024x576_1m30s_H264]-1.mp4 (VAST URL) VAST" at bounding box center [785, 244] width 104 height 64
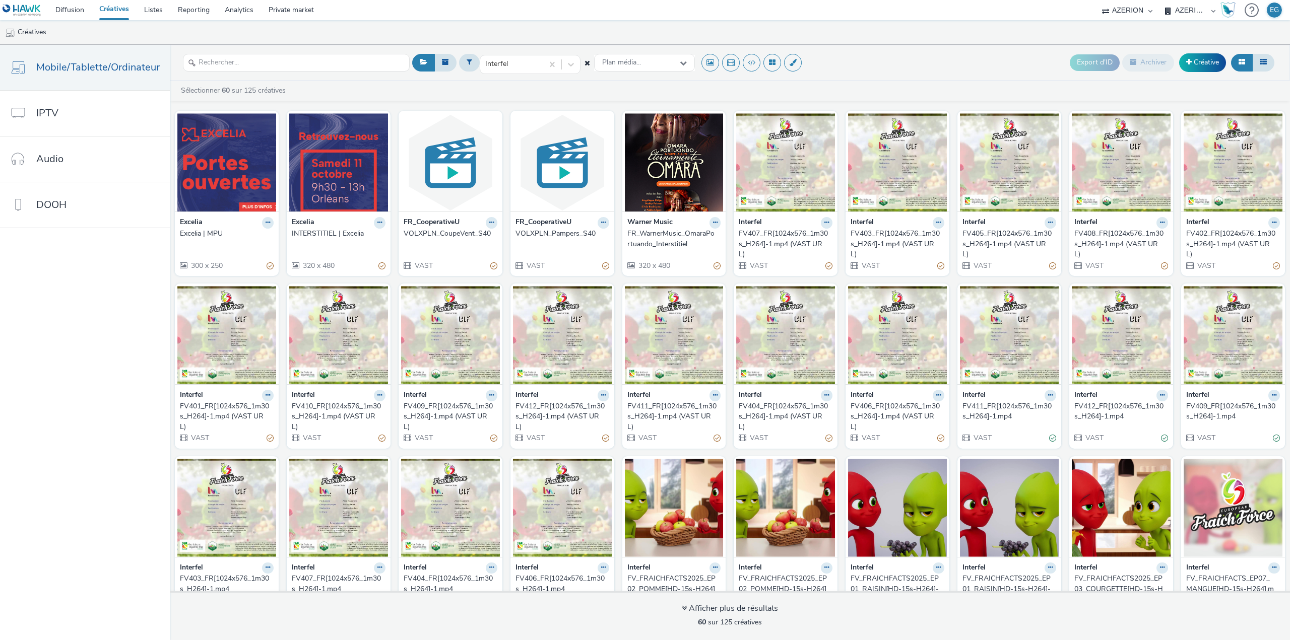
click at [893, 68] on div "Interfel Plan média... Export d'ID Archiver Créative" at bounding box center [843, 62] width 867 height 25
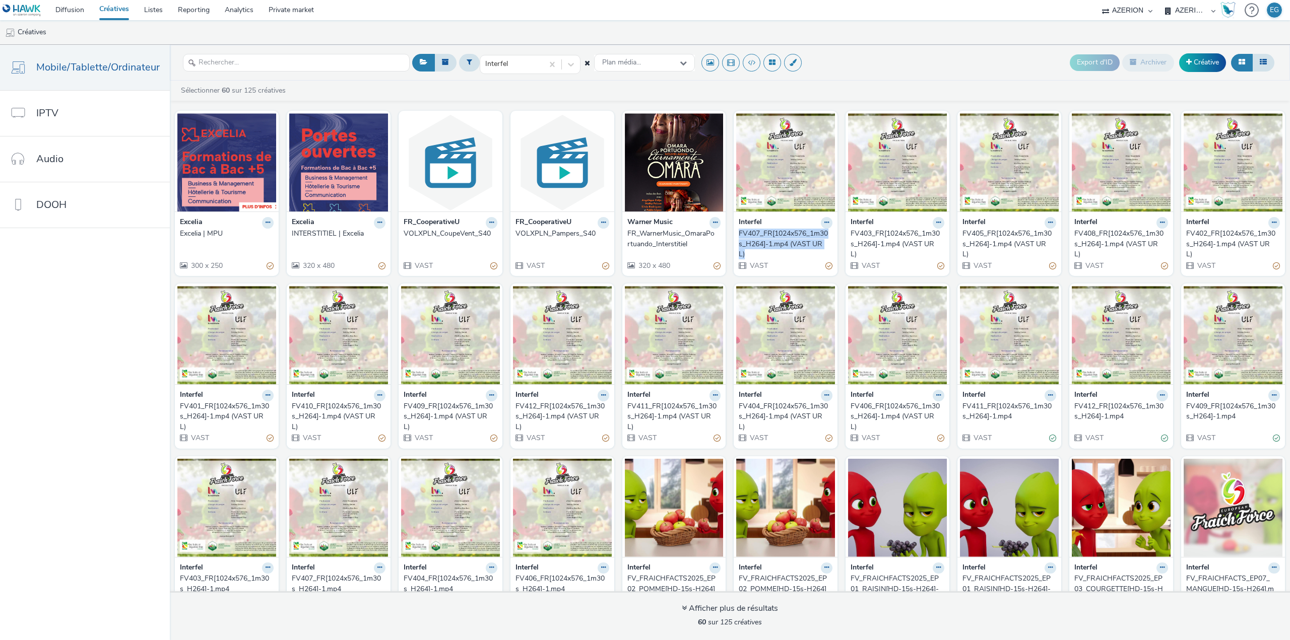
drag, startPoint x: 732, startPoint y: 233, endPoint x: 753, endPoint y: 252, distance: 28.9
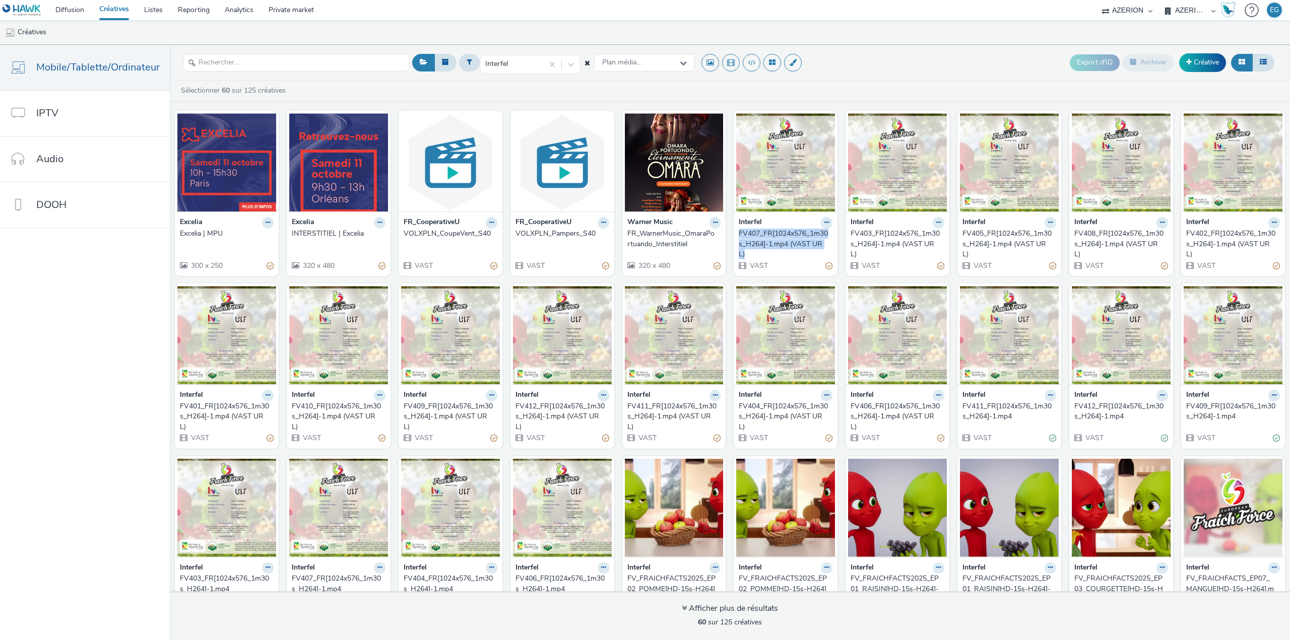
click at [753, 252] on div "Interfel FV407_FR[1024x576_1m30s_H264]-1.mp4 (VAST URL) VAST" at bounding box center [785, 244] width 104 height 64
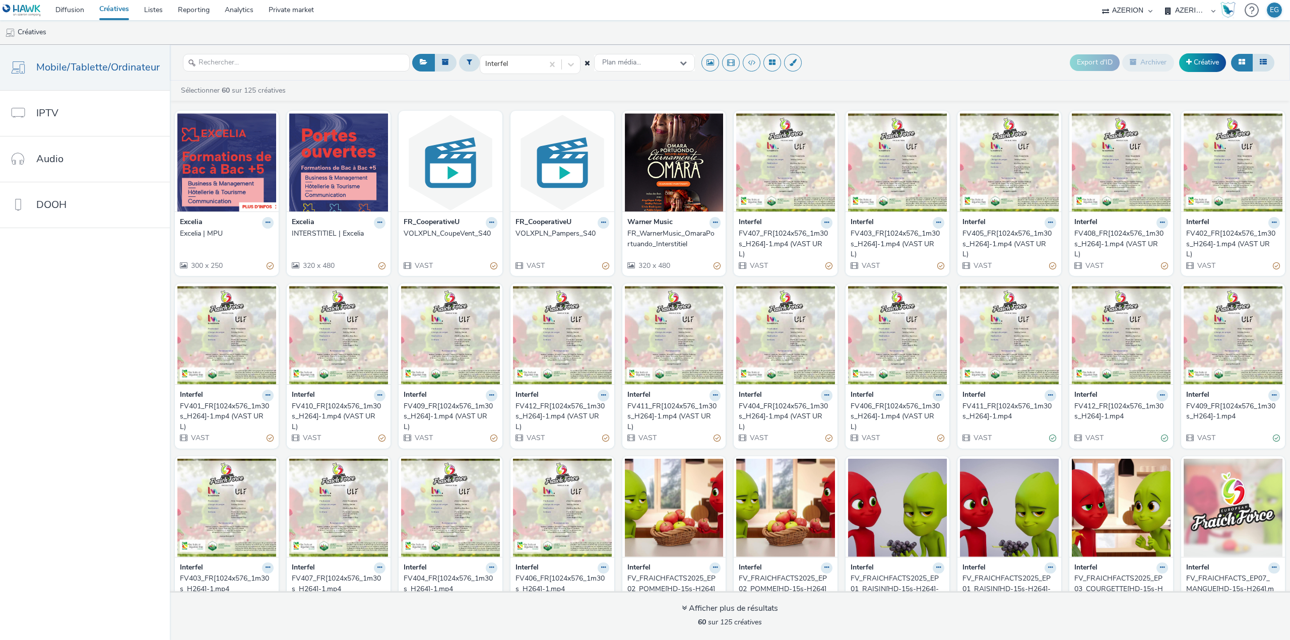
click at [863, 54] on div "Interfel Plan média... Export d'ID Archiver Créative" at bounding box center [843, 62] width 867 height 25
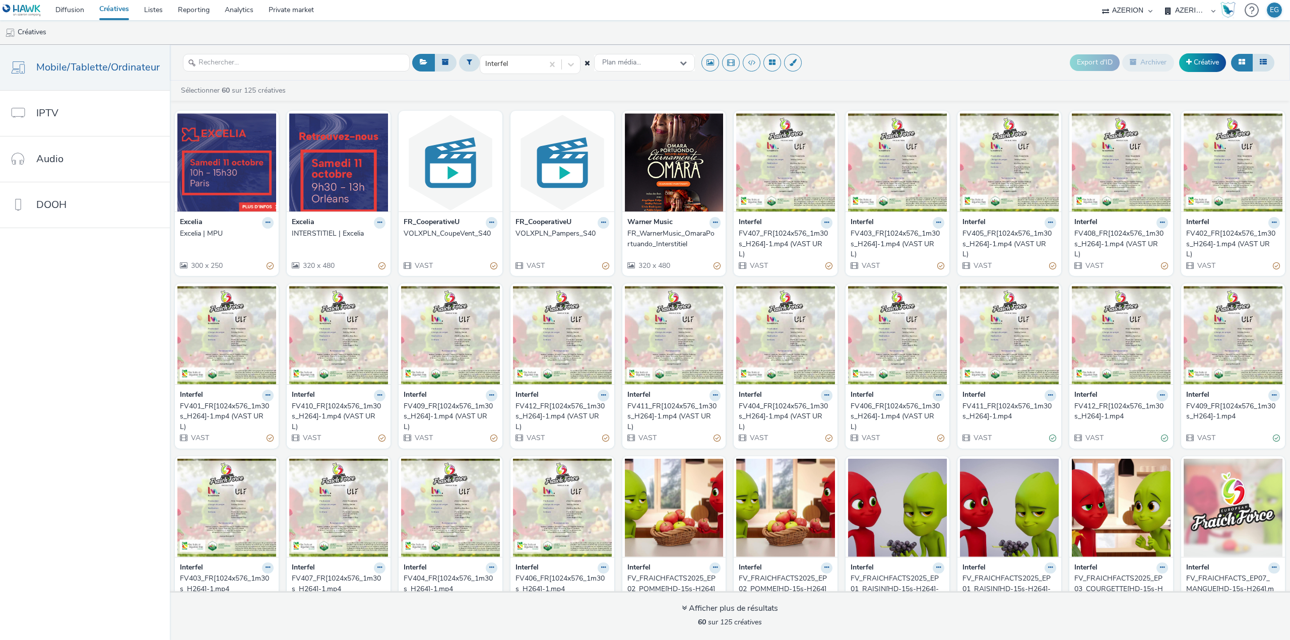
click at [526, 30] on ul "Créatives" at bounding box center [645, 32] width 1290 height 24
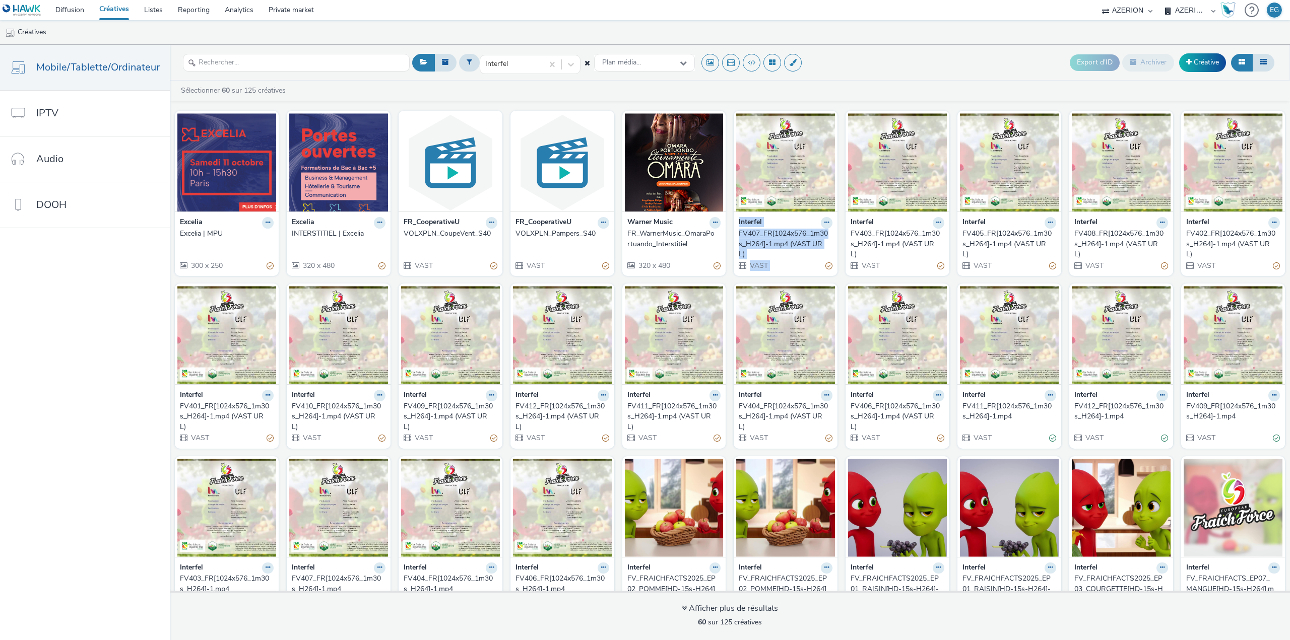
drag, startPoint x: 732, startPoint y: 222, endPoint x: 806, endPoint y: 269, distance: 87.5
click at [806, 269] on div "Interfel FV407_FR[1024x576_1m30s_H264]-1.mp4 (VAST URL) VAST" at bounding box center [785, 244] width 104 height 64
click at [672, 14] on nav "Diffusion Créatives Listes Reporting Analytics Private market AZERION AZERION S…" at bounding box center [645, 10] width 1290 height 20
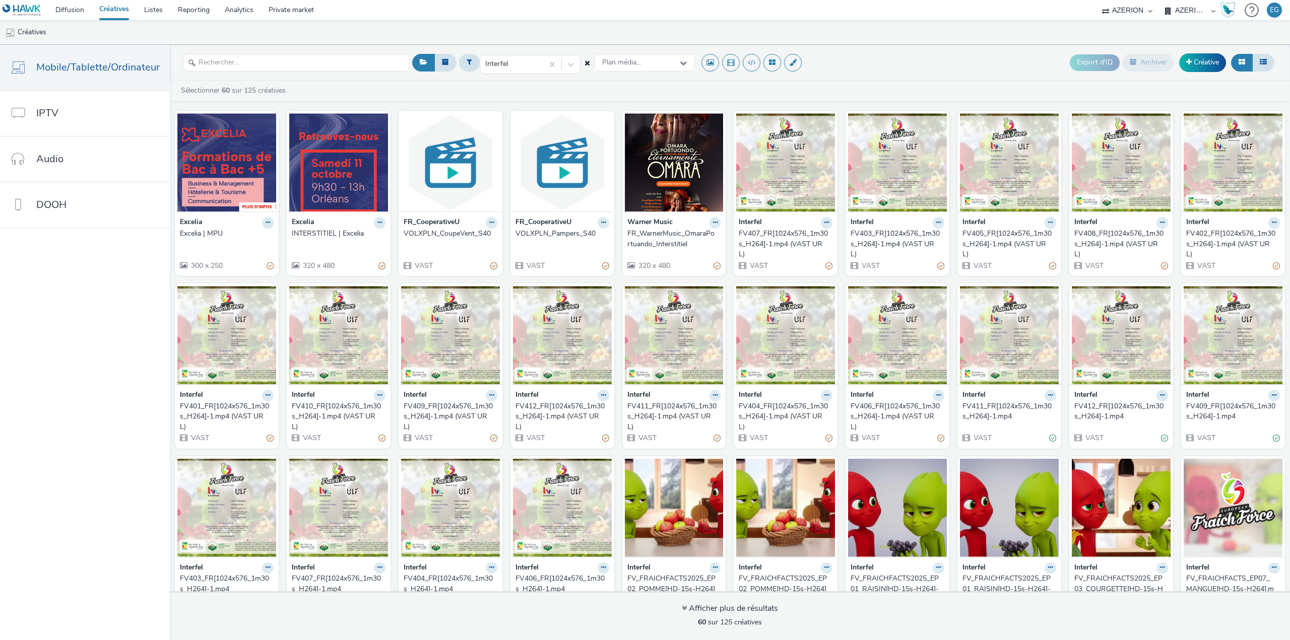
click at [155, 396] on nav "Mobile/Tablette/Ordinateur IPTV Audio DOOH" at bounding box center [85, 342] width 170 height 595
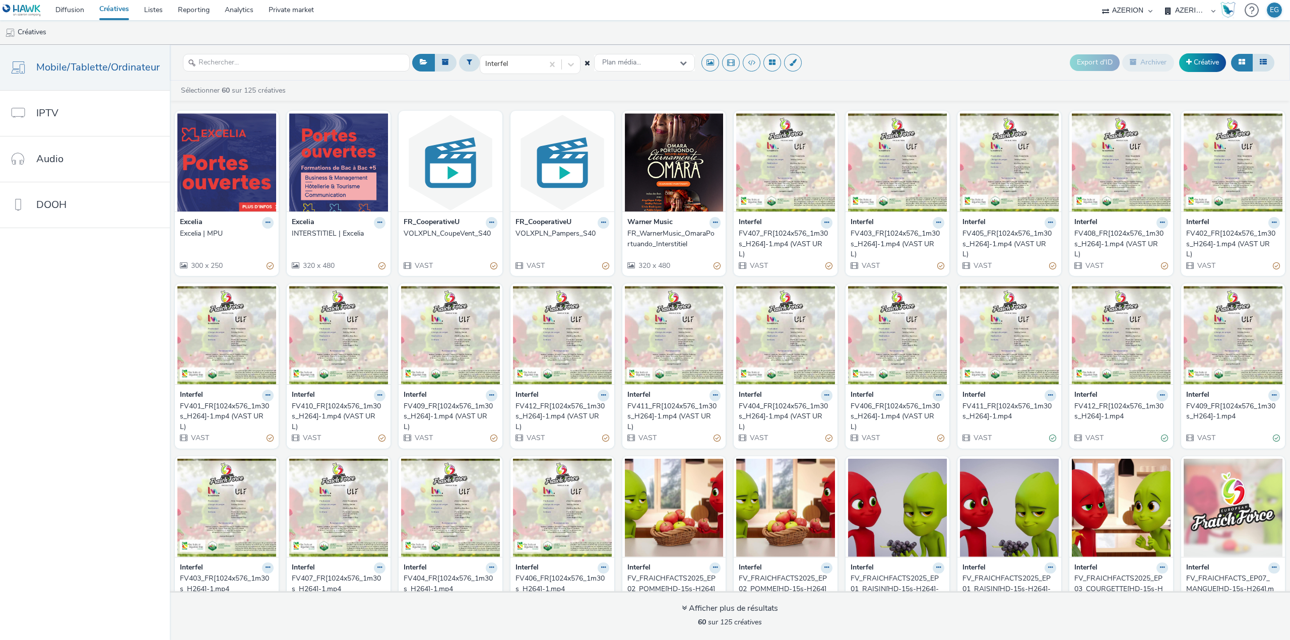
click at [155, 396] on nav "Mobile/Tablette/Ordinateur IPTV Audio DOOH" at bounding box center [85, 342] width 170 height 595
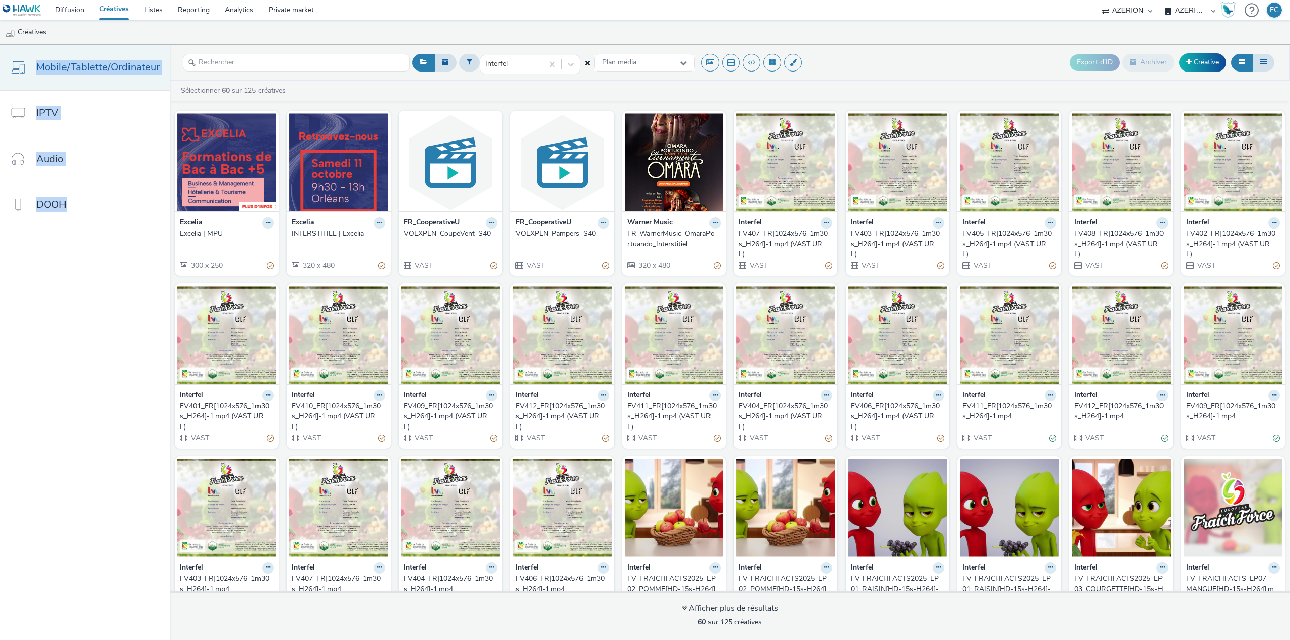
drag, startPoint x: 121, startPoint y: 284, endPoint x: 35, endPoint y: 69, distance: 231.7
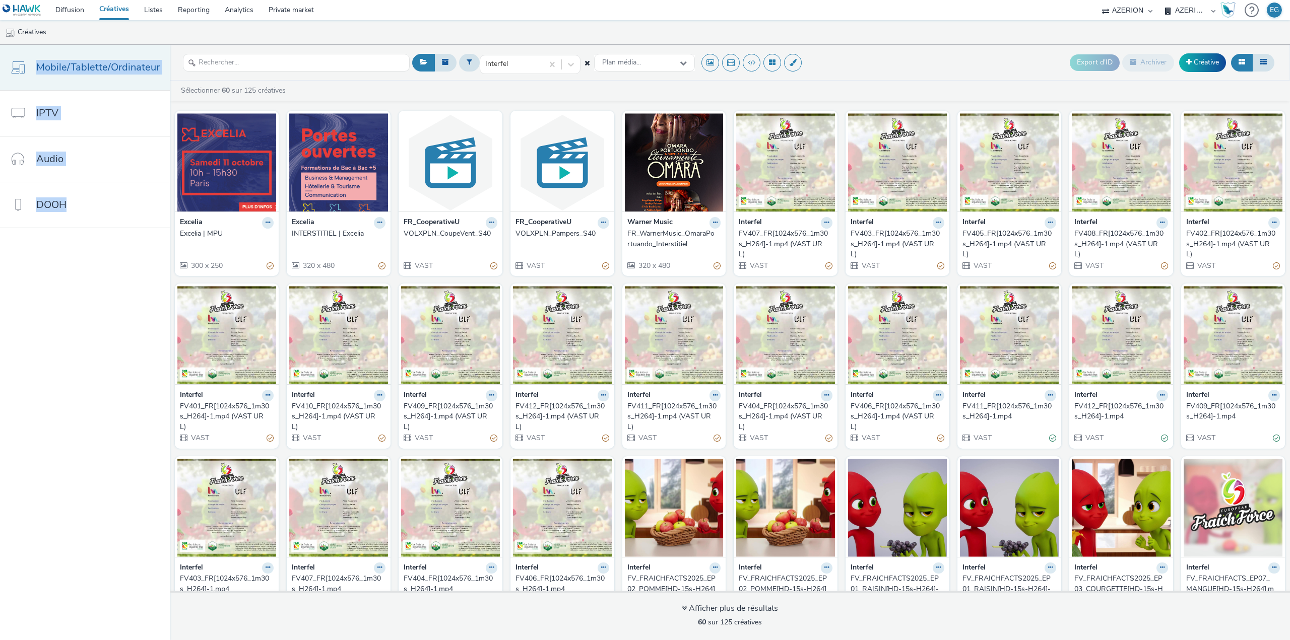
click at [35, 69] on nav "Mobile/Tablette/Ordinateur IPTV Audio DOOH" at bounding box center [85, 342] width 170 height 595
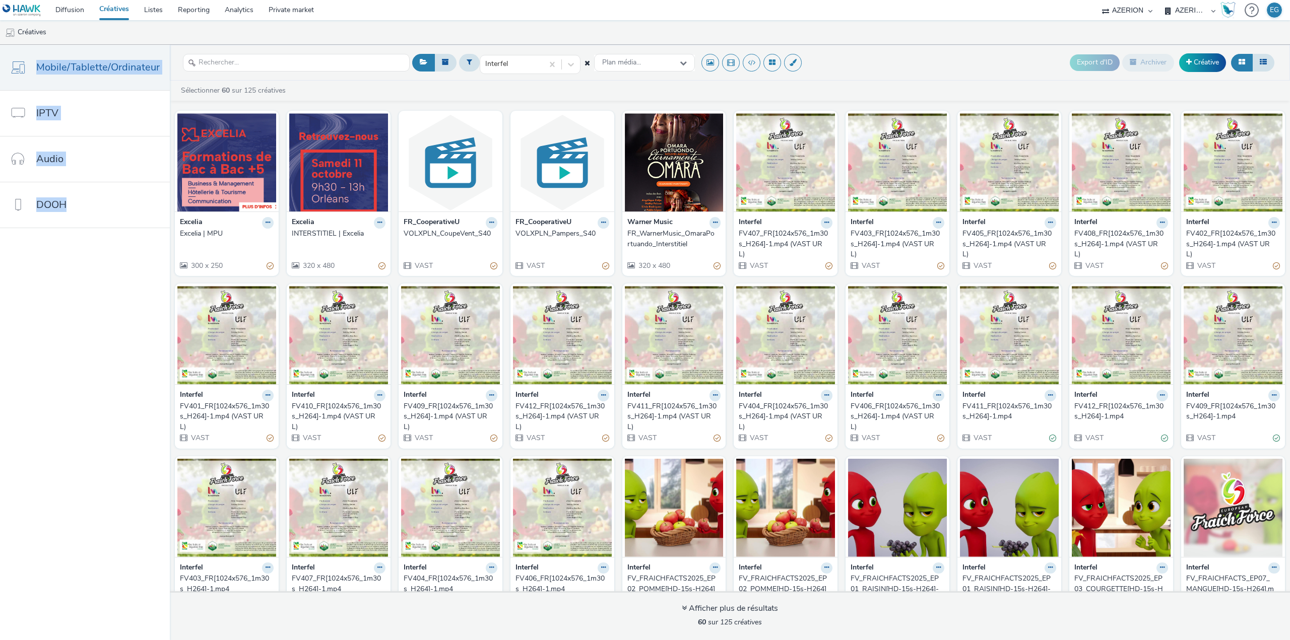
click at [97, 314] on nav "Mobile/Tablette/Ordinateur IPTV Audio DOOH" at bounding box center [85, 342] width 170 height 595
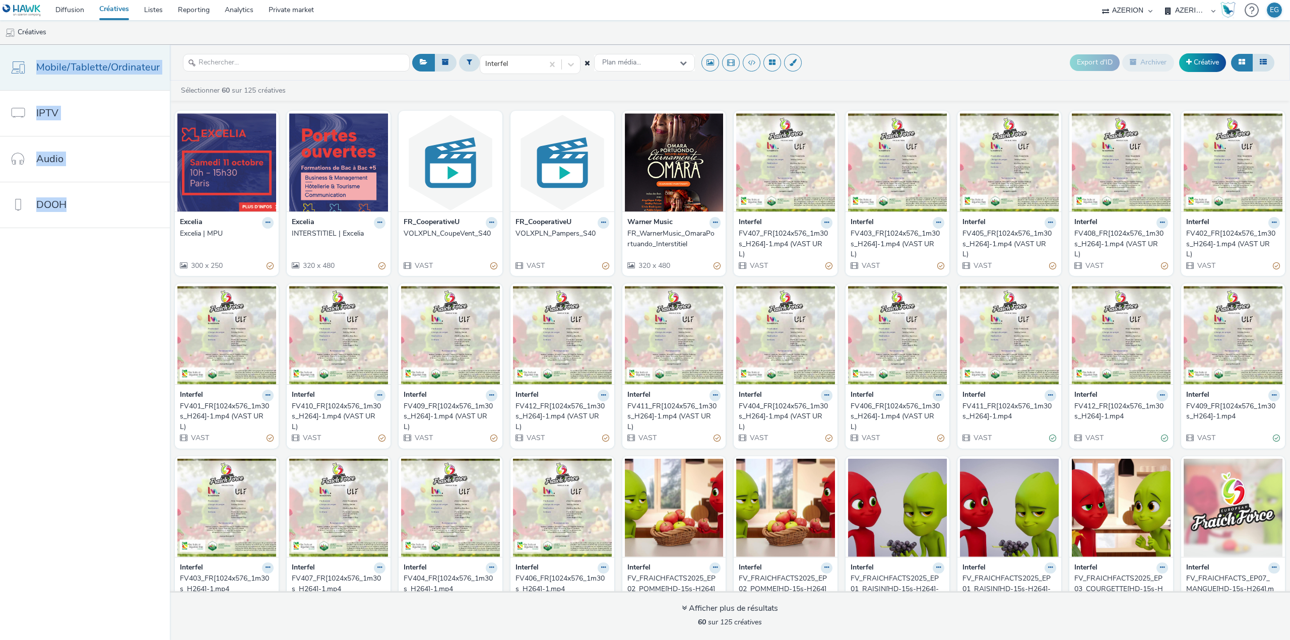
drag, startPoint x: 65, startPoint y: 288, endPoint x: 36, endPoint y: 71, distance: 219.5
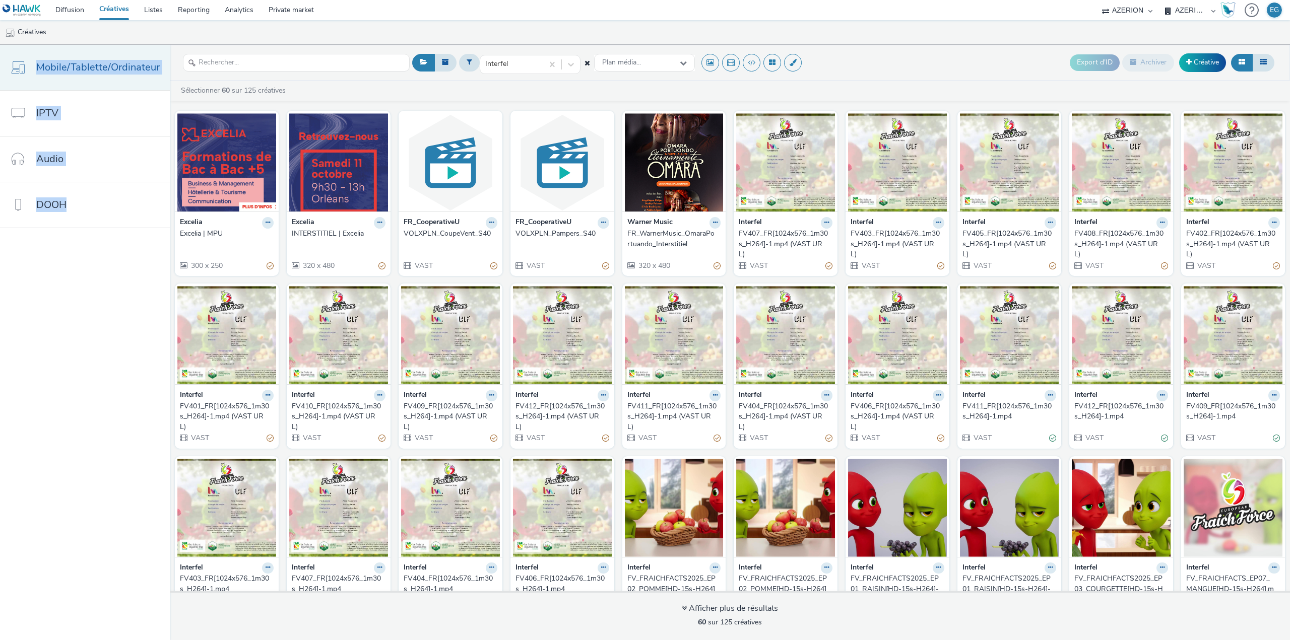
click at [36, 71] on nav "Mobile/Tablette/Ordinateur IPTV Audio DOOH" at bounding box center [85, 342] width 170 height 595
click at [97, 289] on nav "Mobile/Tablette/Ordinateur IPTV Audio DOOH" at bounding box center [85, 342] width 170 height 595
drag, startPoint x: 68, startPoint y: 246, endPoint x: 40, endPoint y: 73, distance: 175.6
click at [40, 73] on nav "Mobile/Tablette/Ordinateur IPTV Audio DOOH" at bounding box center [85, 342] width 170 height 595
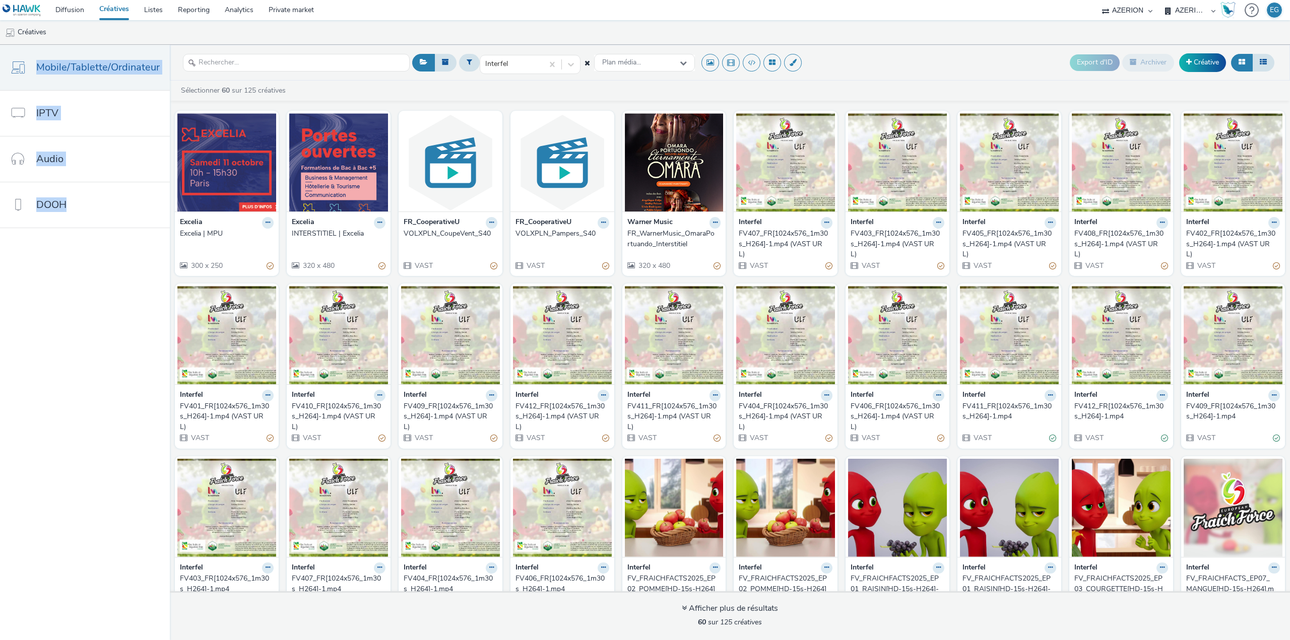
click at [84, 252] on nav "Mobile/Tablette/Ordinateur IPTV Audio DOOH" at bounding box center [85, 342] width 170 height 595
drag, startPoint x: 87, startPoint y: 259, endPoint x: 23, endPoint y: 75, distance: 194.5
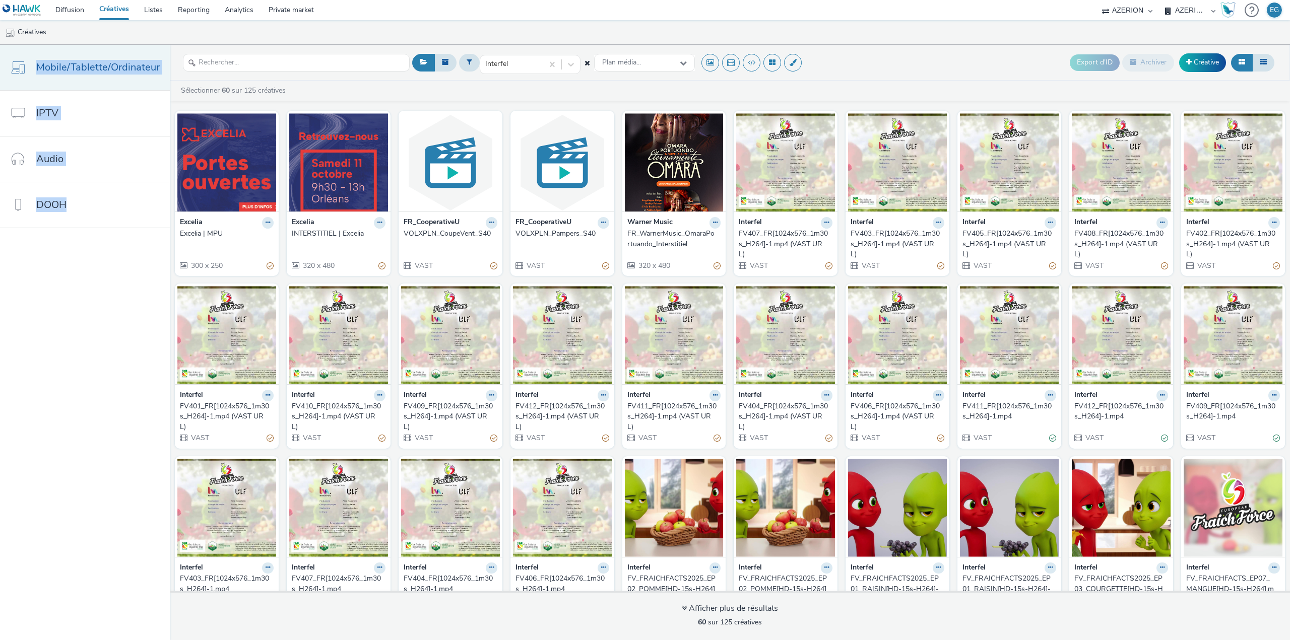
click at [23, 75] on nav "Mobile/Tablette/Ordinateur IPTV Audio DOOH" at bounding box center [85, 342] width 170 height 595
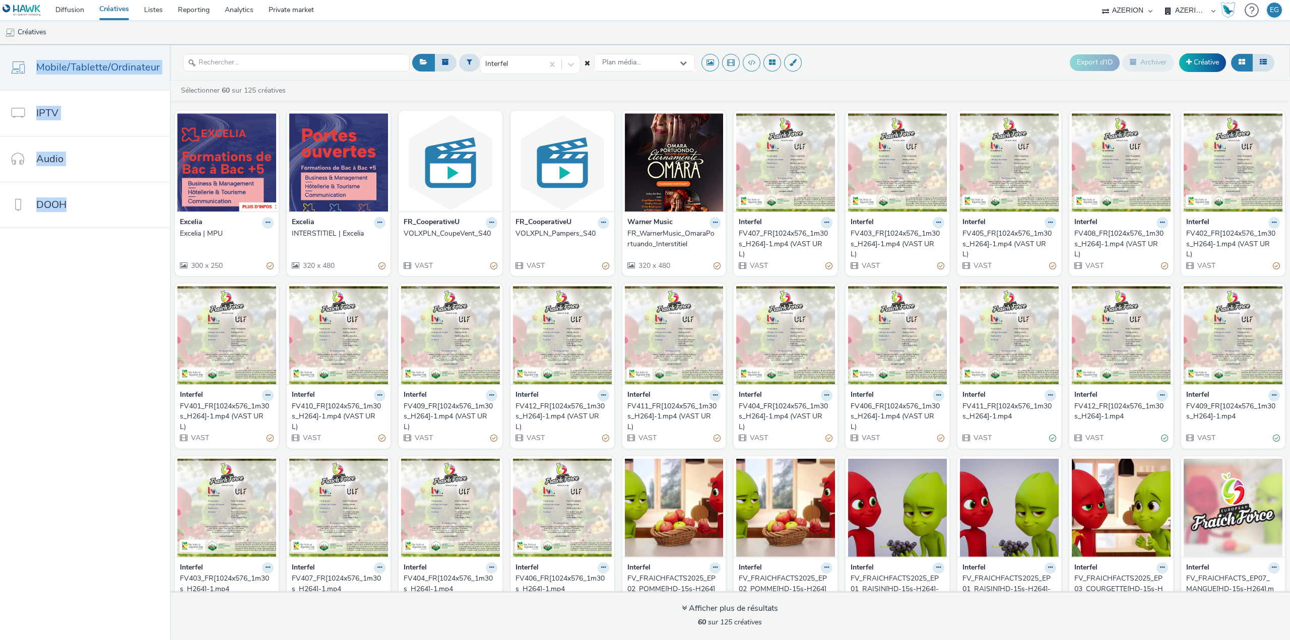
click at [117, 251] on nav "Mobile/Tablette/Ordinateur IPTV Audio DOOH" at bounding box center [85, 342] width 170 height 595
drag, startPoint x: 107, startPoint y: 237, endPoint x: 27, endPoint y: 60, distance: 194.1
click at [27, 60] on nav "Mobile/Tablette/Ordinateur IPTV Audio DOOH" at bounding box center [85, 342] width 170 height 595
click at [315, 9] on link "Private market" at bounding box center [291, 10] width 60 height 20
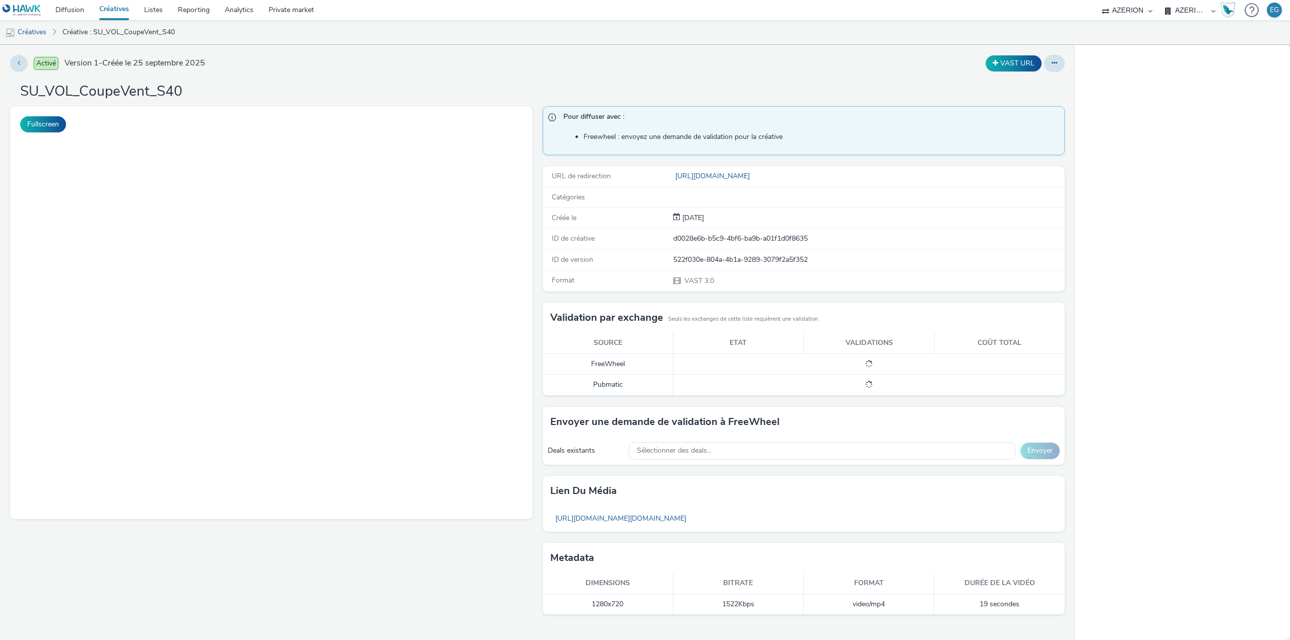
select select "79162ed7-0017-4339-93b0-3399b708648f"
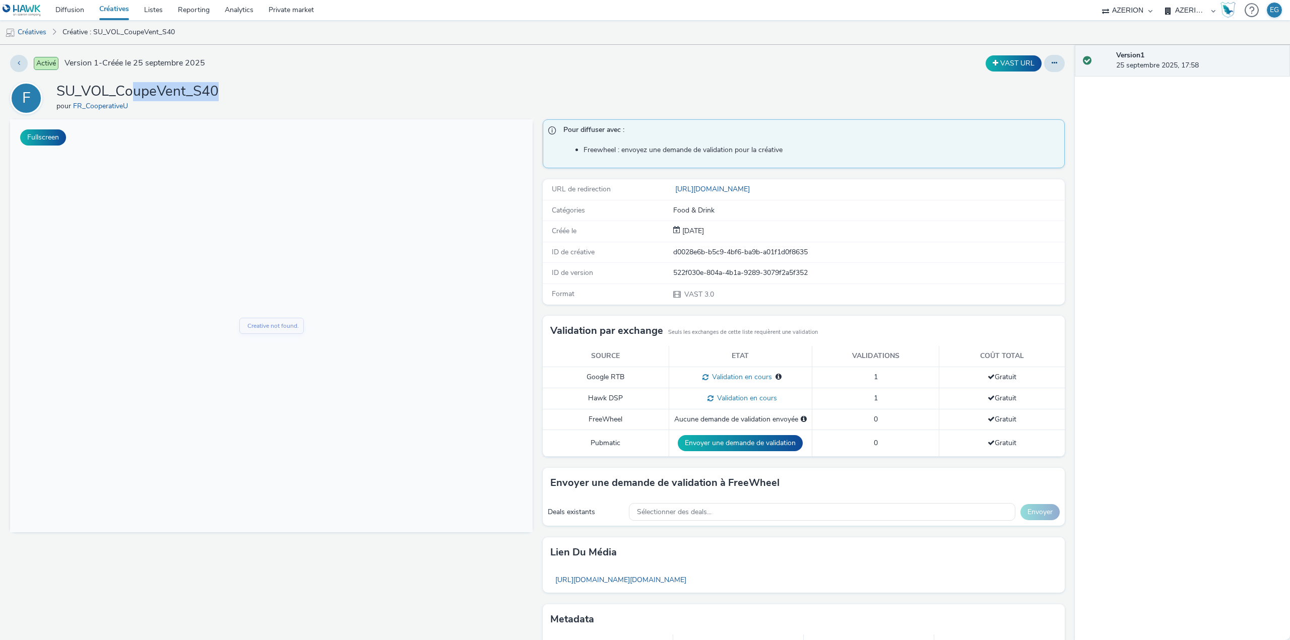
drag, startPoint x: 137, startPoint y: 82, endPoint x: 362, endPoint y: 81, distance: 225.2
click at [358, 81] on div "Activé Version 1 - Créée le [DATE] VAST URL F SU_VOL_CoupeVent_S40 pour FR_Coop…" at bounding box center [537, 342] width 1074 height 595
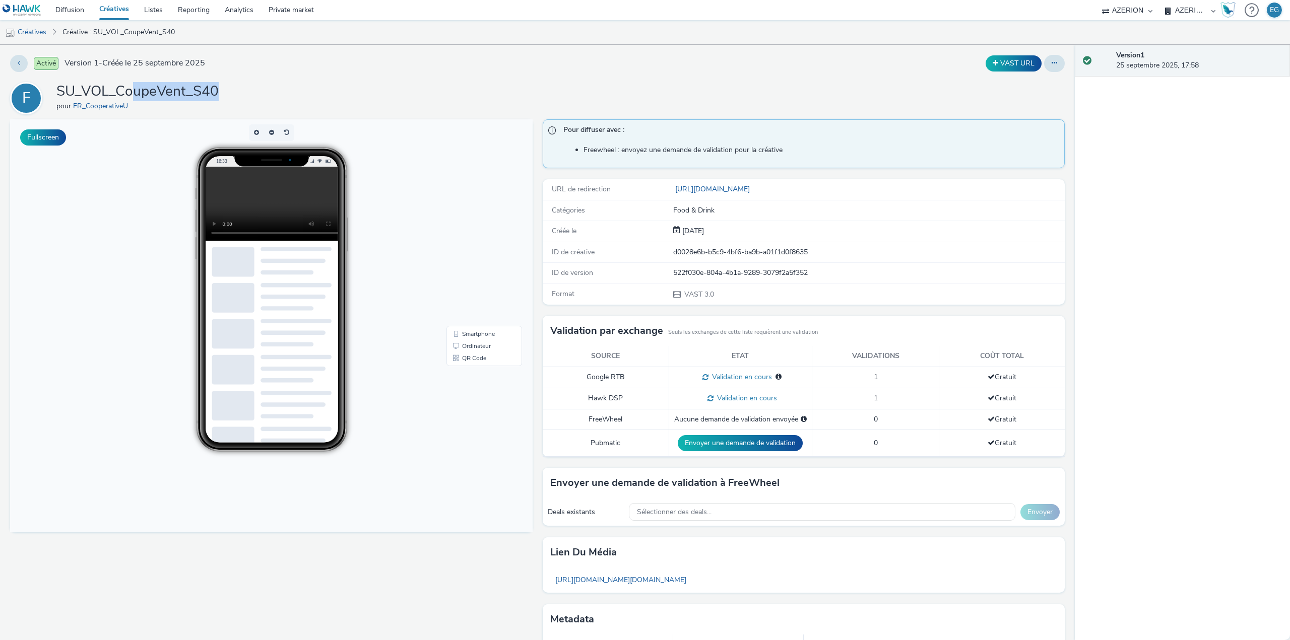
click at [362, 81] on div "Activé Version 1 - Créée le [DATE] VAST URL F SU_VOL_CoupeVent_S40 pour FR_Coop…" at bounding box center [537, 342] width 1074 height 595
click at [1051, 60] on icon at bounding box center [1054, 62] width 6 height 7
click at [1018, 80] on link "Modifier" at bounding box center [1027, 84] width 76 height 20
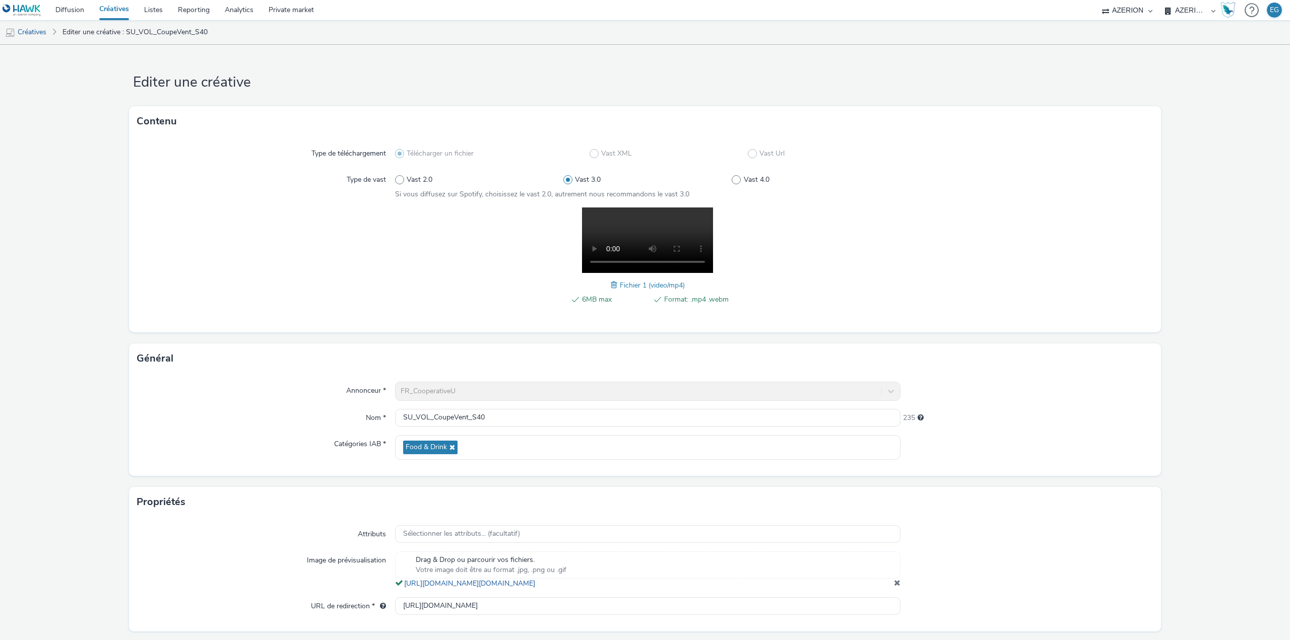
scroll to position [39, 0]
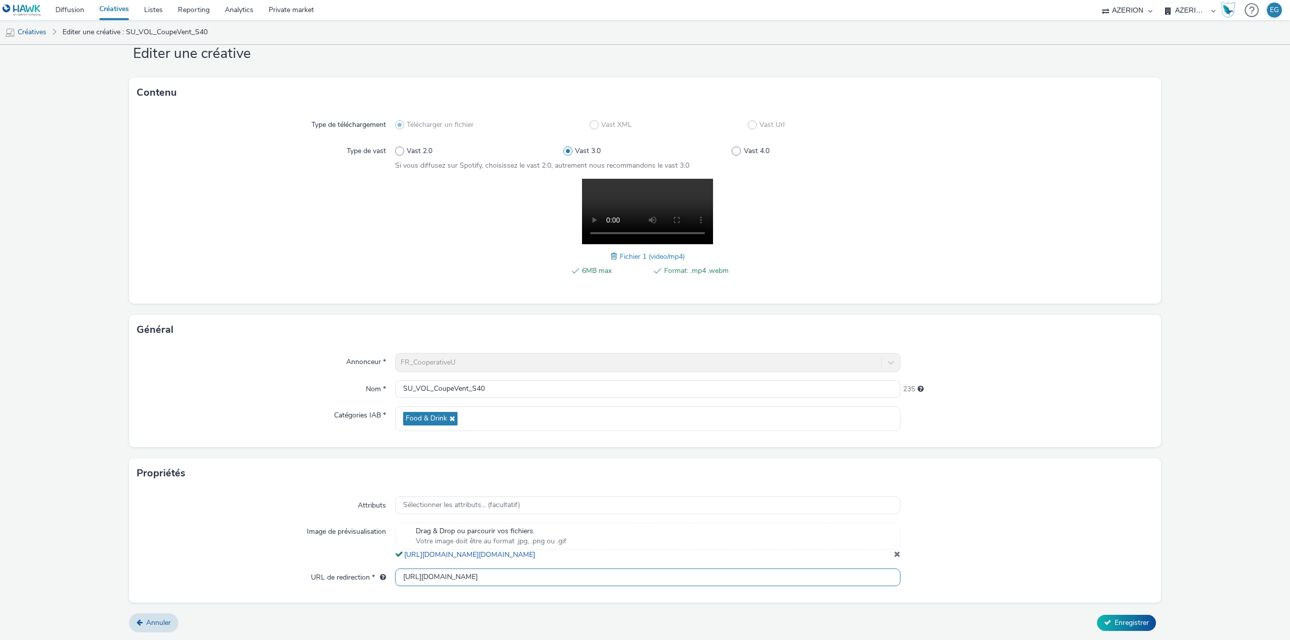
drag, startPoint x: 504, startPoint y: 575, endPoint x: 314, endPoint y: 570, distance: 189.5
click at [330, 570] on div "URL de redirection * [URL][DOMAIN_NAME]" at bounding box center [645, 578] width 1016 height 18
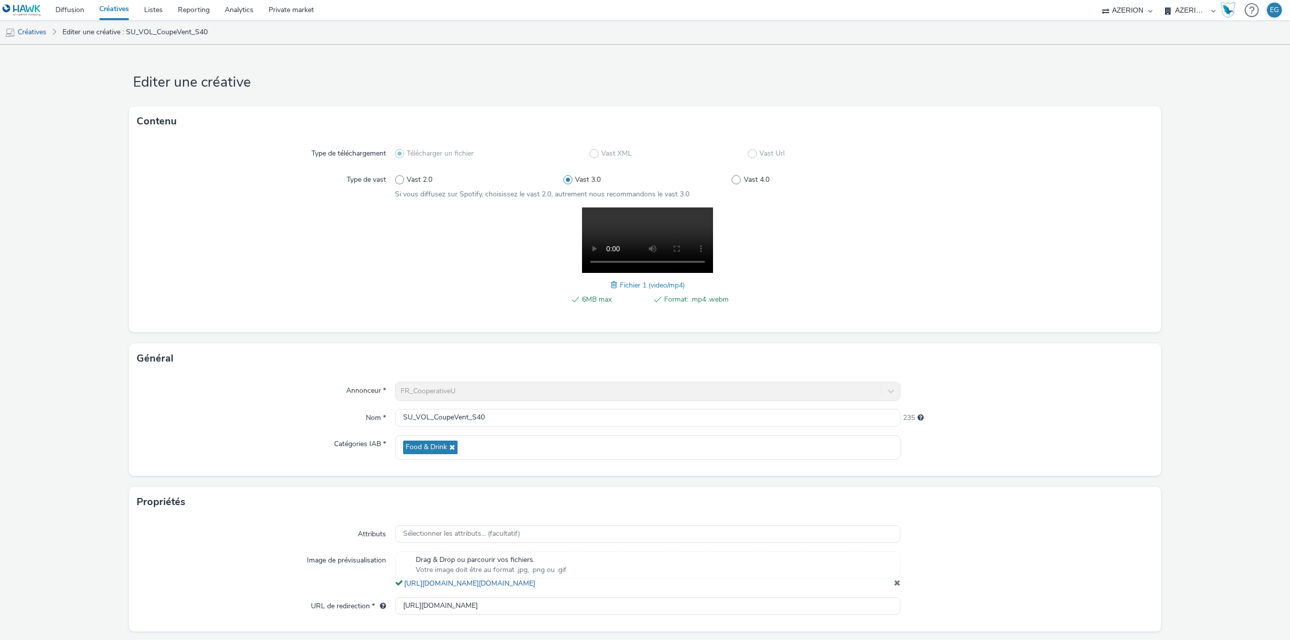
click at [274, 55] on form "Editer une créative Contenu Type de téléchargement Télécharger un fichier Vast …" at bounding box center [645, 357] width 1290 height 624
click at [314, 66] on form "Editer une créative Contenu Type de téléchargement Télécharger un fichier Vast …" at bounding box center [645, 357] width 1290 height 624
drag, startPoint x: 237, startPoint y: 69, endPoint x: 160, endPoint y: 78, distance: 77.6
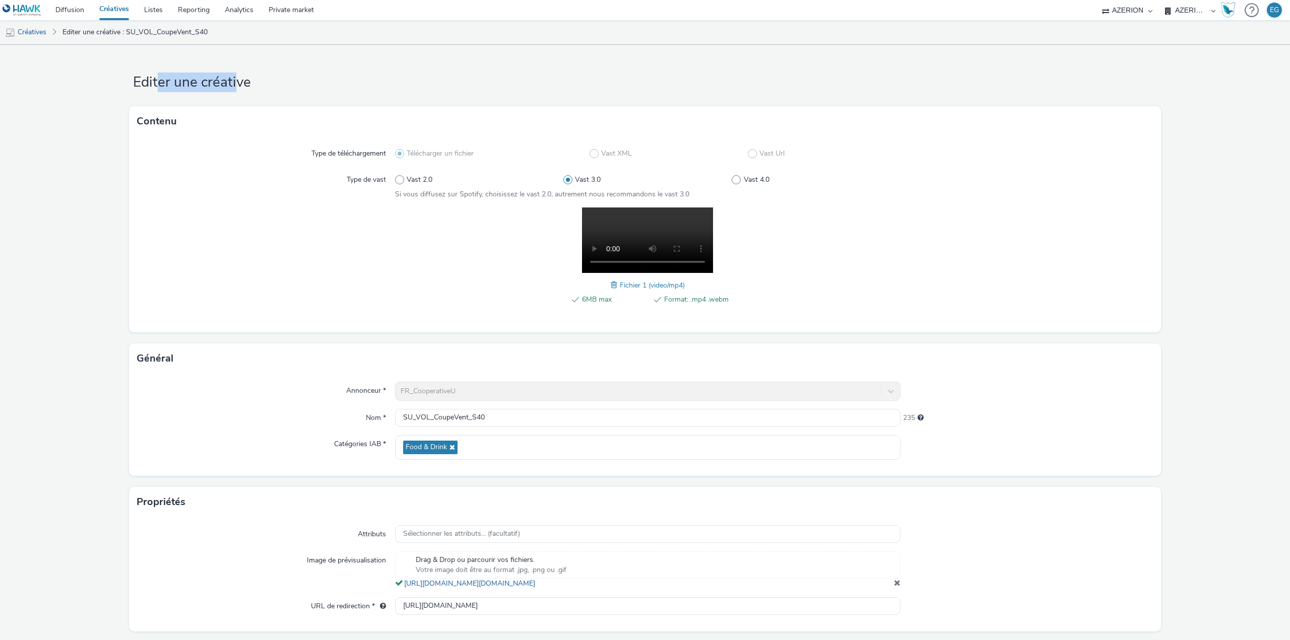
click at [160, 78] on form "Editer une créative Contenu Type de téléchargement Télécharger un fichier Vast …" at bounding box center [645, 357] width 1290 height 624
click at [160, 78] on h1 "Editer une créative" at bounding box center [645, 82] width 1032 height 19
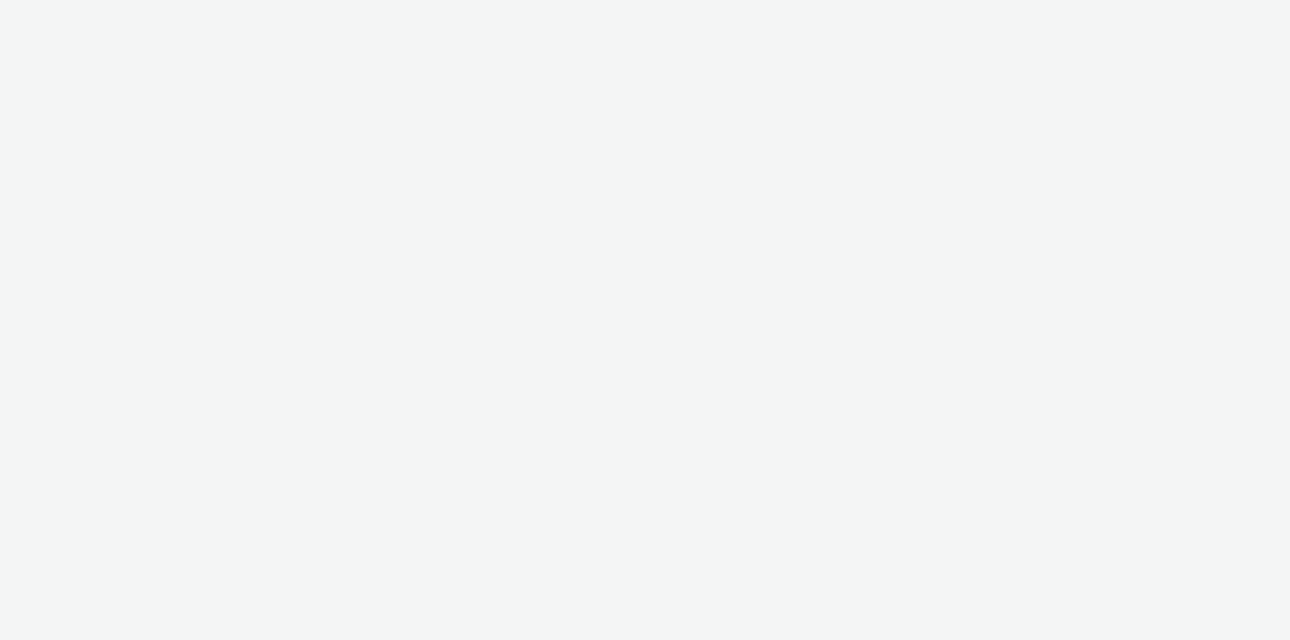
select select "79162ed7-0017-4339-93b0-3399b708648f"
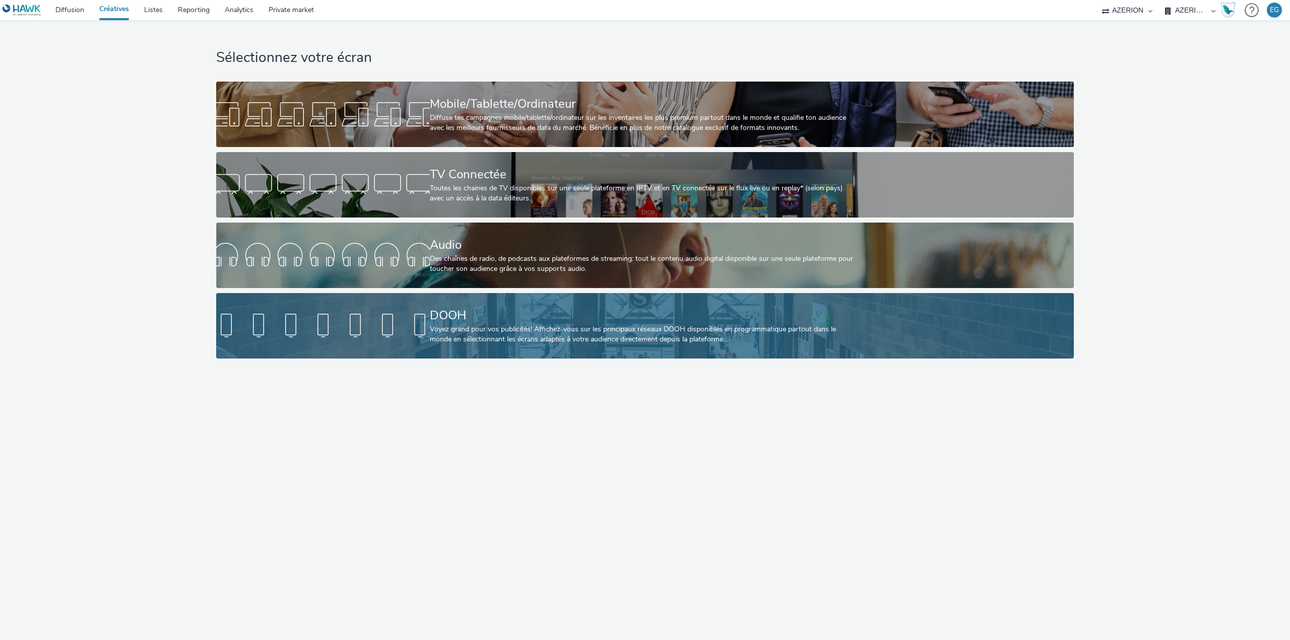
click at [433, 328] on div "Voyez grand pour vos publicités! Affichez-vous sur les principaux réseaux DOOH …" at bounding box center [643, 334] width 427 height 21
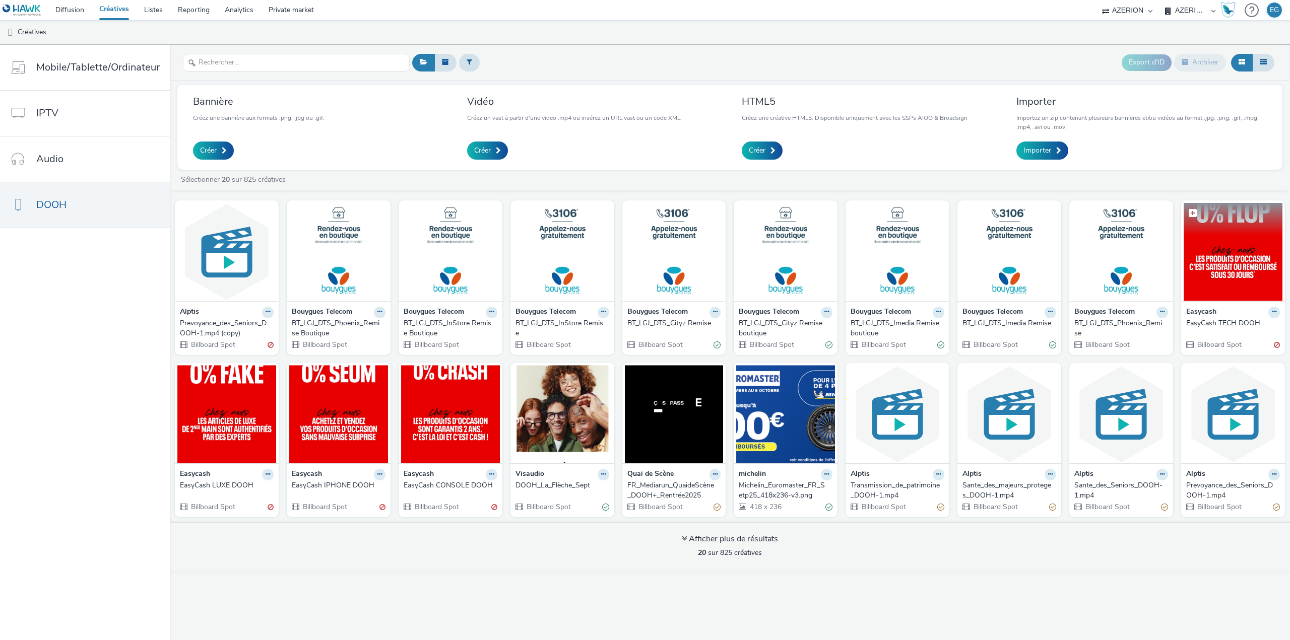
click at [1222, 249] on img at bounding box center [1232, 252] width 99 height 98
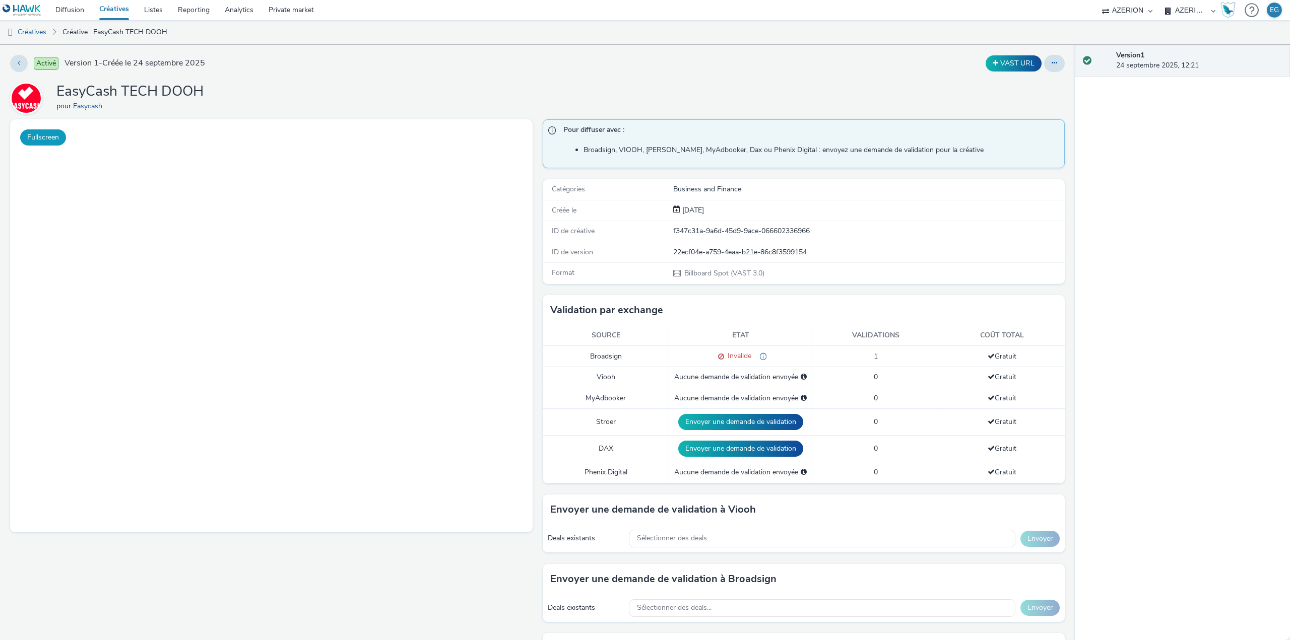
click at [34, 132] on button "Fullscreen" at bounding box center [43, 137] width 46 height 16
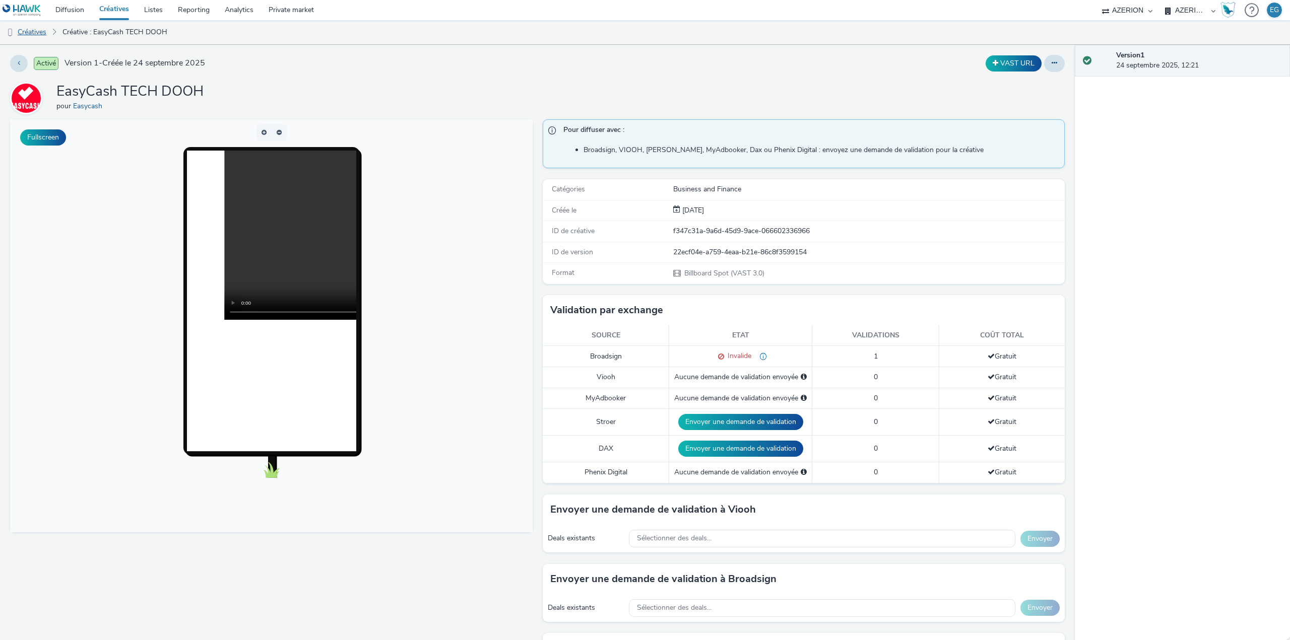
drag, startPoint x: 37, startPoint y: 33, endPoint x: 44, endPoint y: 39, distance: 9.3
click at [37, 33] on link "Créatives" at bounding box center [25, 32] width 51 height 24
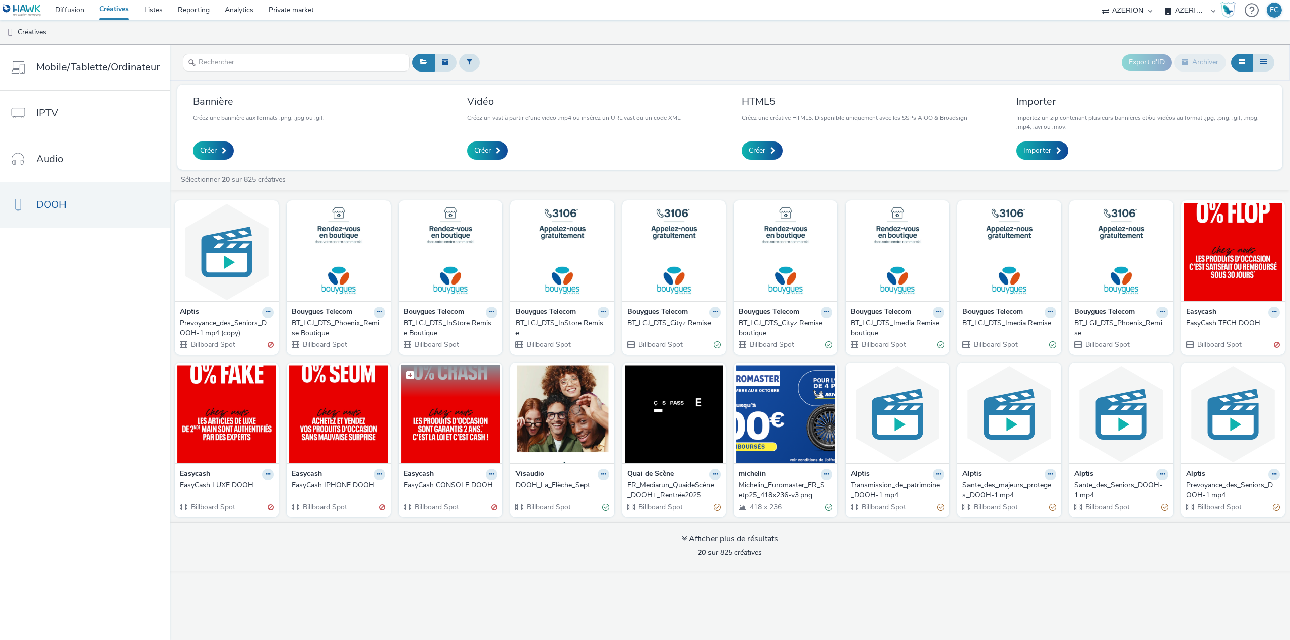
click at [447, 423] on img at bounding box center [450, 414] width 99 height 98
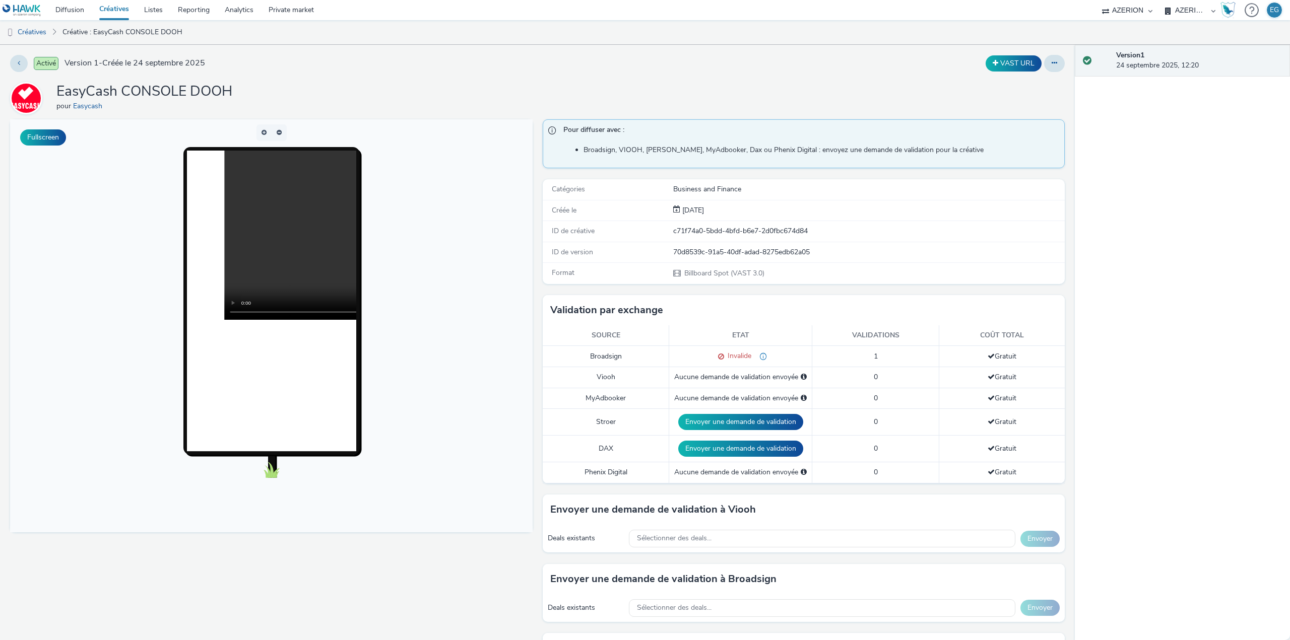
click at [335, 97] on div "EasyCash CONSOLE DOOH pour Easycash" at bounding box center [537, 98] width 1054 height 32
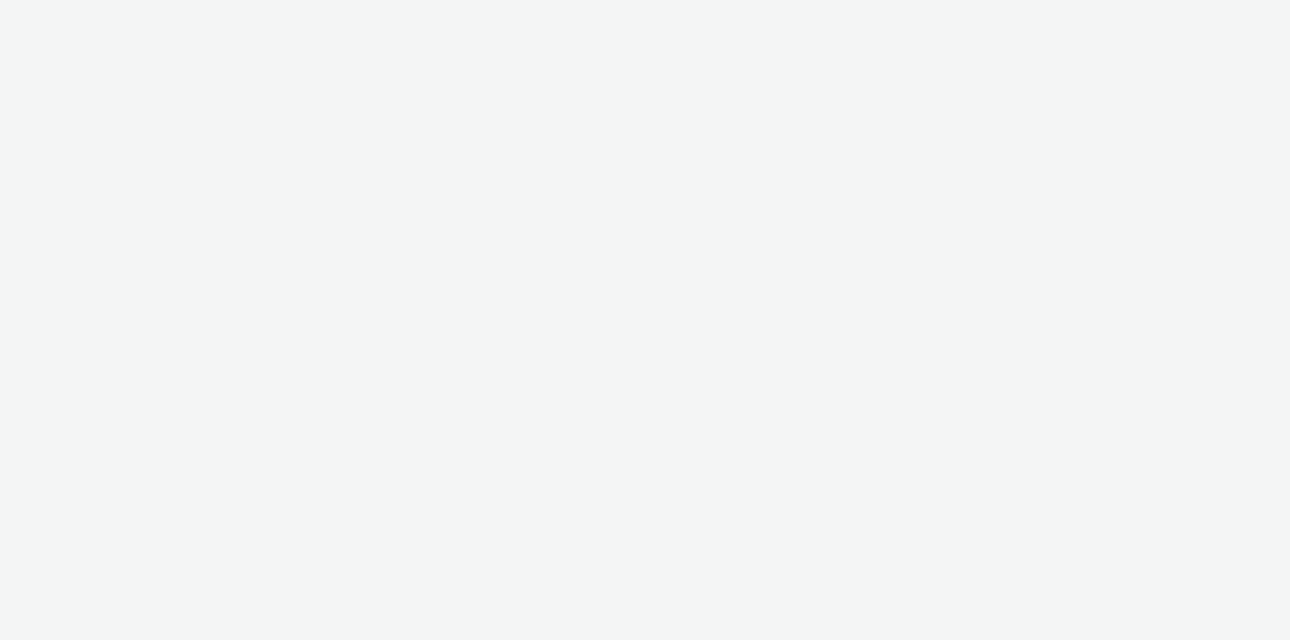
select select "79162ed7-0017-4339-93b0-3399b708648f"
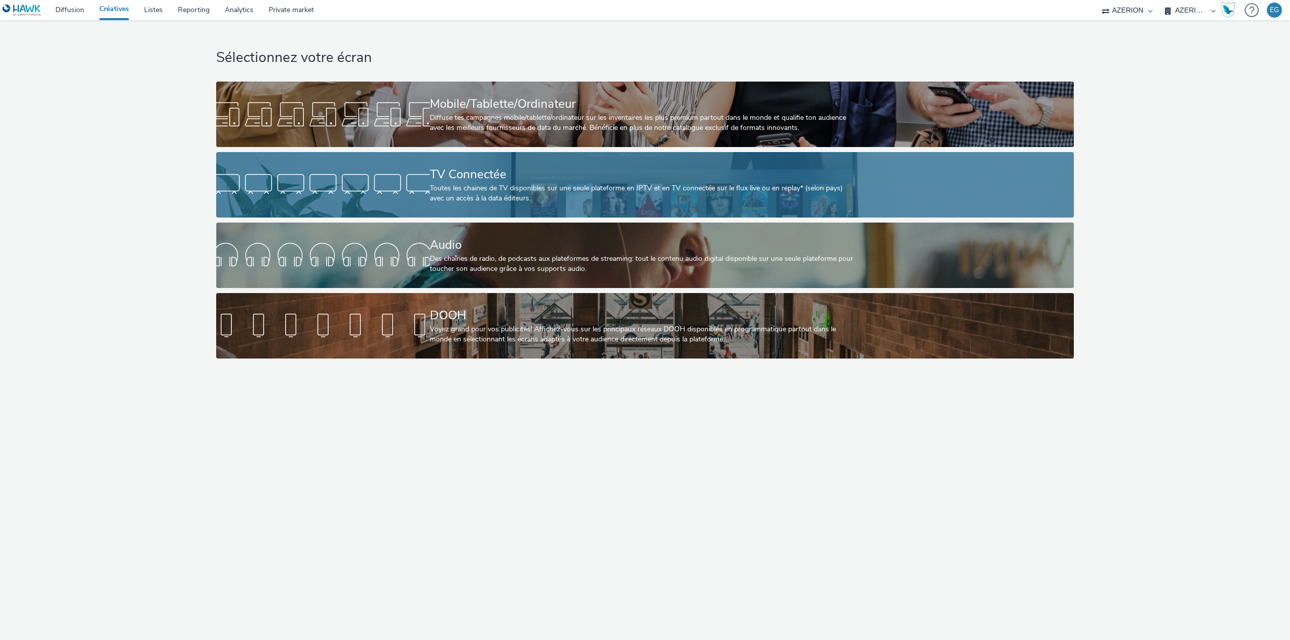
click at [463, 177] on div "TV Connectée" at bounding box center [643, 175] width 427 height 18
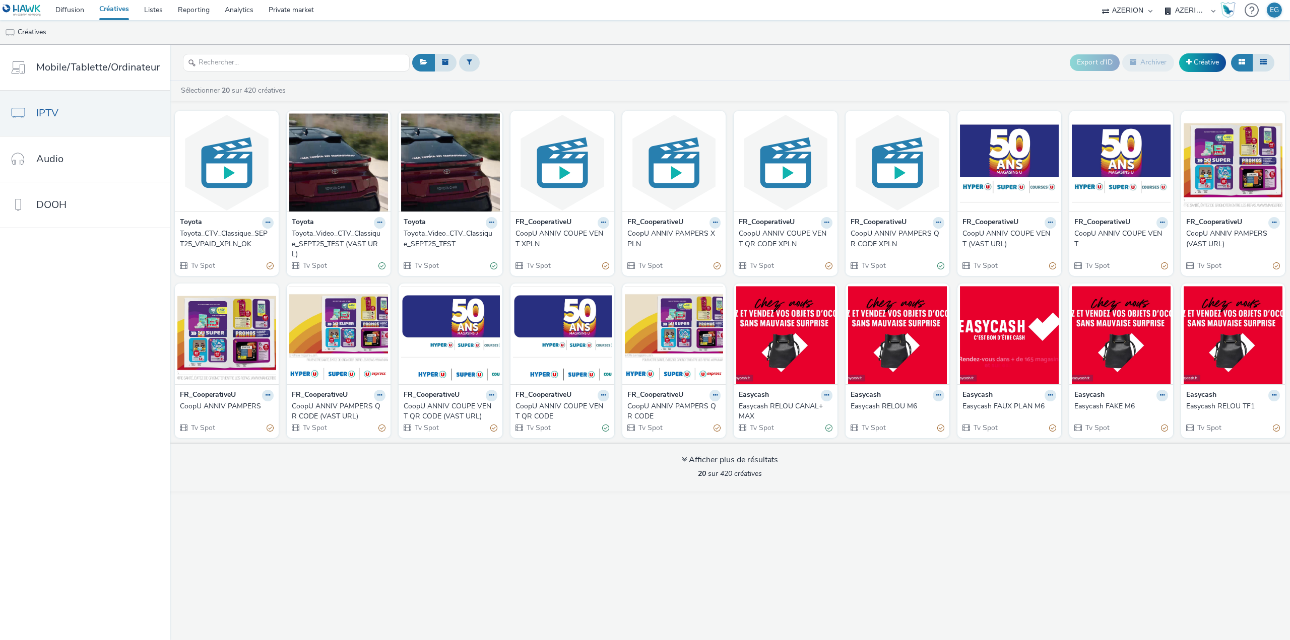
click at [130, 13] on link "Créatives" at bounding box center [114, 10] width 45 height 20
